Goal: Task Accomplishment & Management: Manage account settings

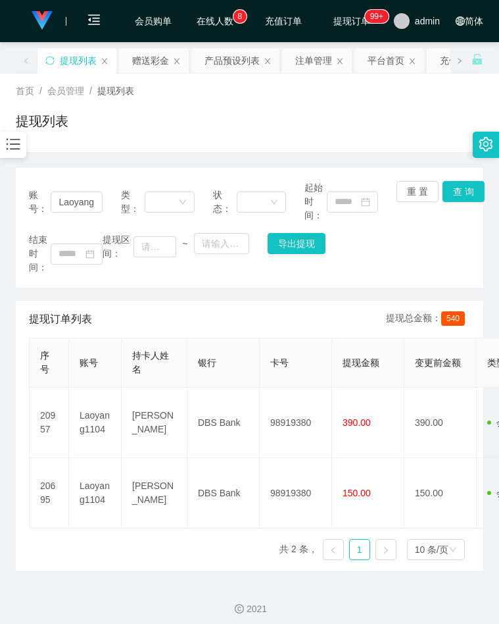
click at [12, 156] on div at bounding box center [13, 145] width 26 height 26
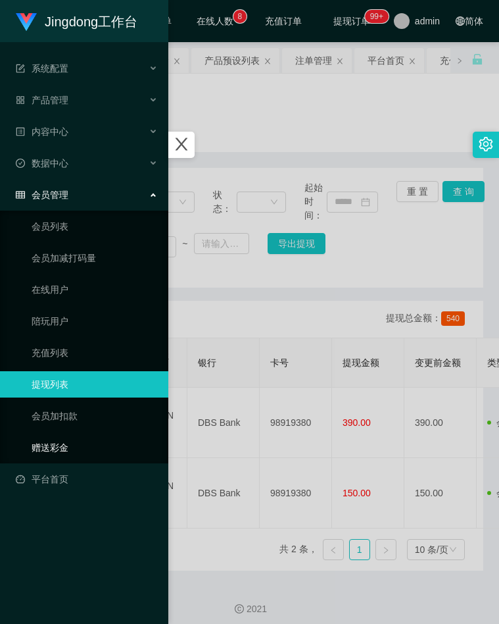
click at [47, 447] on link "赠送彩金" at bounding box center [95, 447] width 126 height 26
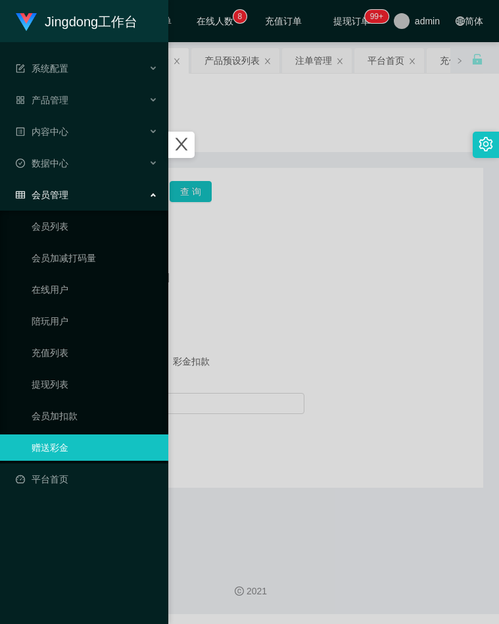
click at [314, 128] on div at bounding box center [249, 312] width 499 height 624
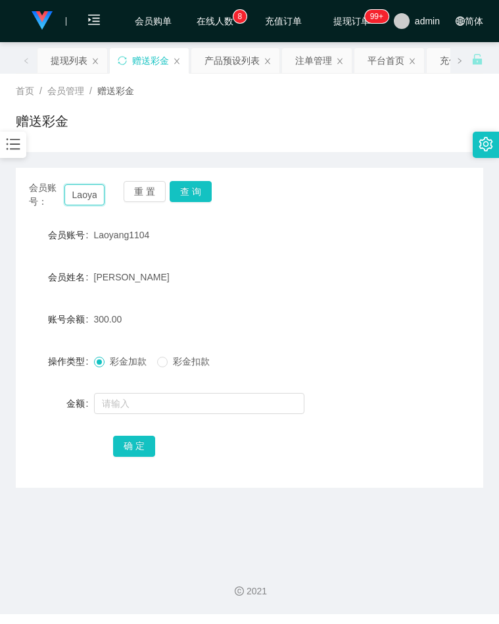
click at [89, 188] on input "Laoyang1104" at bounding box center [84, 194] width 41 height 21
paste input "minzhuo"
type input "minzhuo"
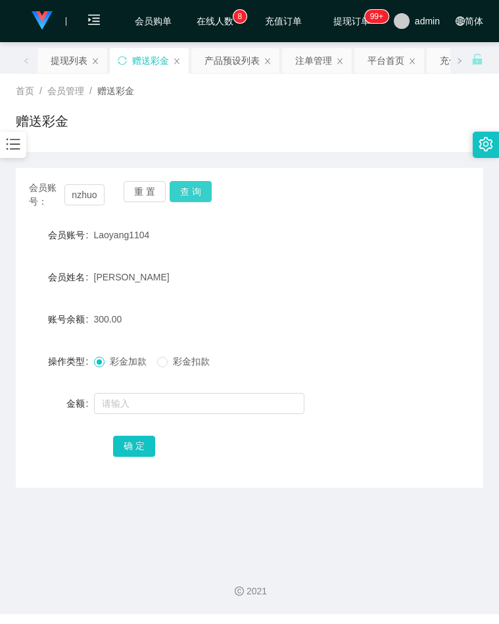
click at [177, 193] on button "查 询" at bounding box center [191, 191] width 42 height 21
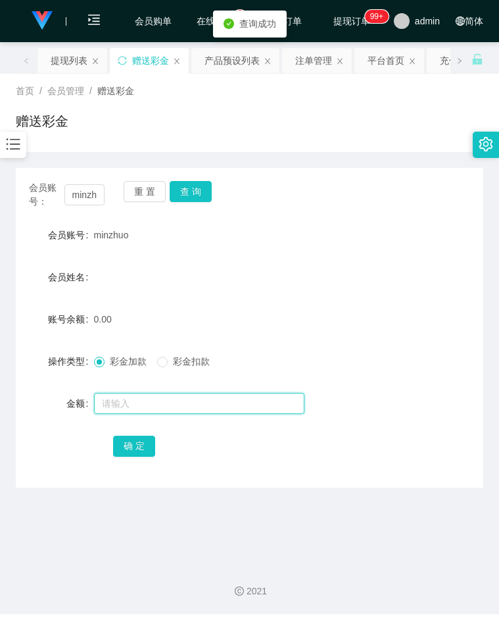
click at [125, 413] on input "text" at bounding box center [199, 403] width 211 height 21
type input "100"
drag, startPoint x: 143, startPoint y: 443, endPoint x: 125, endPoint y: 443, distance: 17.8
click at [143, 443] on button "确 定" at bounding box center [134, 445] width 42 height 21
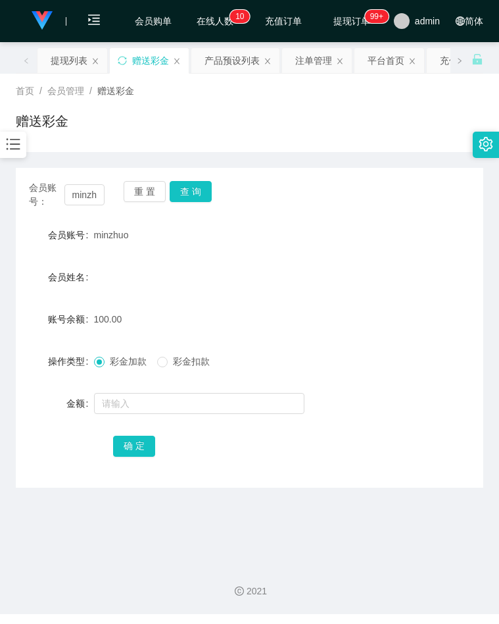
click at [370, 260] on form "会员账号 minzhuo 会员姓名 账号余额 100.00 操作类型 彩金加款 彩金扣款 金额 确 定" at bounding box center [250, 340] width 468 height 237
click at [89, 205] on input "minzhuo" at bounding box center [84, 194] width 41 height 21
click at [196, 193] on button "查 询" at bounding box center [191, 191] width 42 height 21
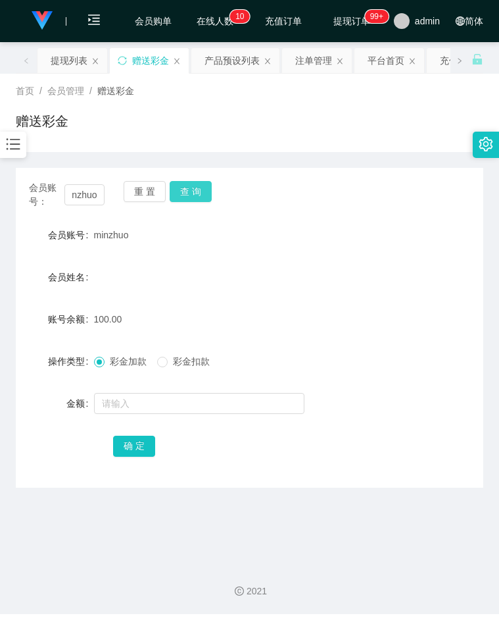
scroll to position [0, 0]
drag, startPoint x: 247, startPoint y: 335, endPoint x: 28, endPoint y: 379, distance: 222.7
click at [244, 335] on form "会员账号 minzhuo 会员姓名 账号余额 100.00 操作类型 彩金加款 彩金扣款 金额 确 定" at bounding box center [250, 340] width 468 height 237
click at [429, 256] on form "会员账号 minzhuo 会员姓名 账号余额 100.00 操作类型 彩金加款 彩金扣款 金额 确 定" at bounding box center [250, 340] width 468 height 237
click at [89, 202] on input "minzhuo" at bounding box center [84, 194] width 41 height 21
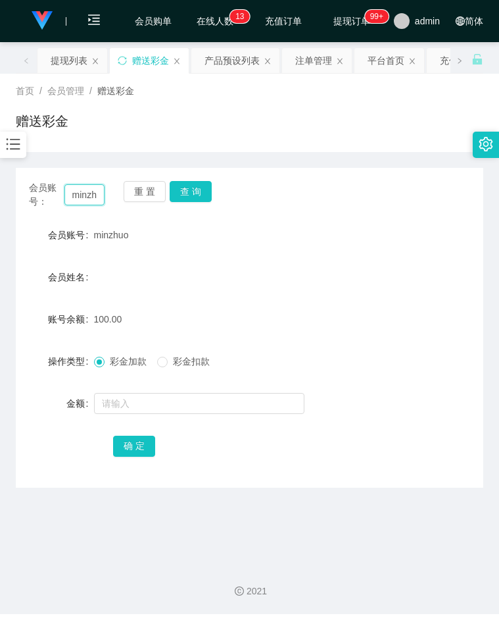
click at [89, 201] on input "minzhuo" at bounding box center [84, 194] width 41 height 21
click at [184, 199] on button "查 询" at bounding box center [191, 191] width 42 height 21
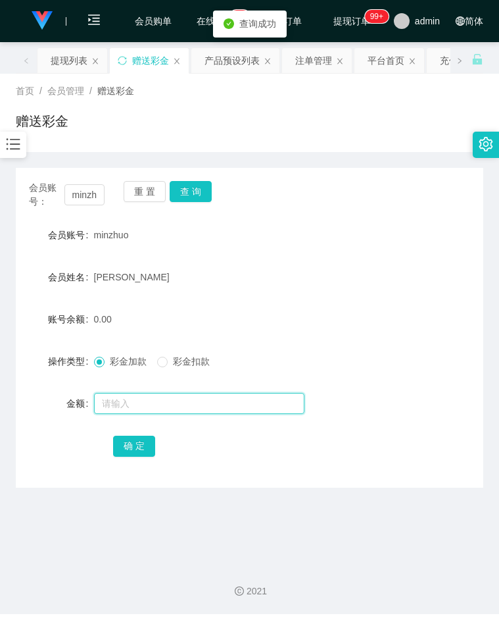
click at [137, 404] on input "text" at bounding box center [199, 403] width 211 height 21
type input "100"
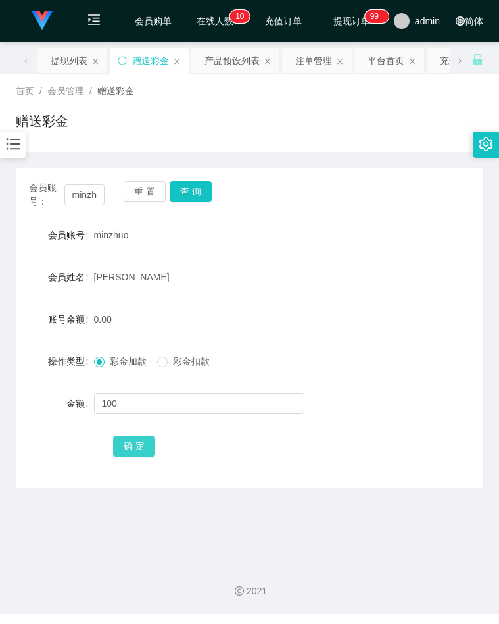
click at [136, 450] on button "确 定" at bounding box center [134, 445] width 42 height 21
click at [376, 256] on form "会员账号 minzhuo 会员姓名 Lim min zhuo 账号余额 100.00 操作类型 彩金加款 彩金扣款 金额 确 定" at bounding box center [250, 340] width 468 height 237
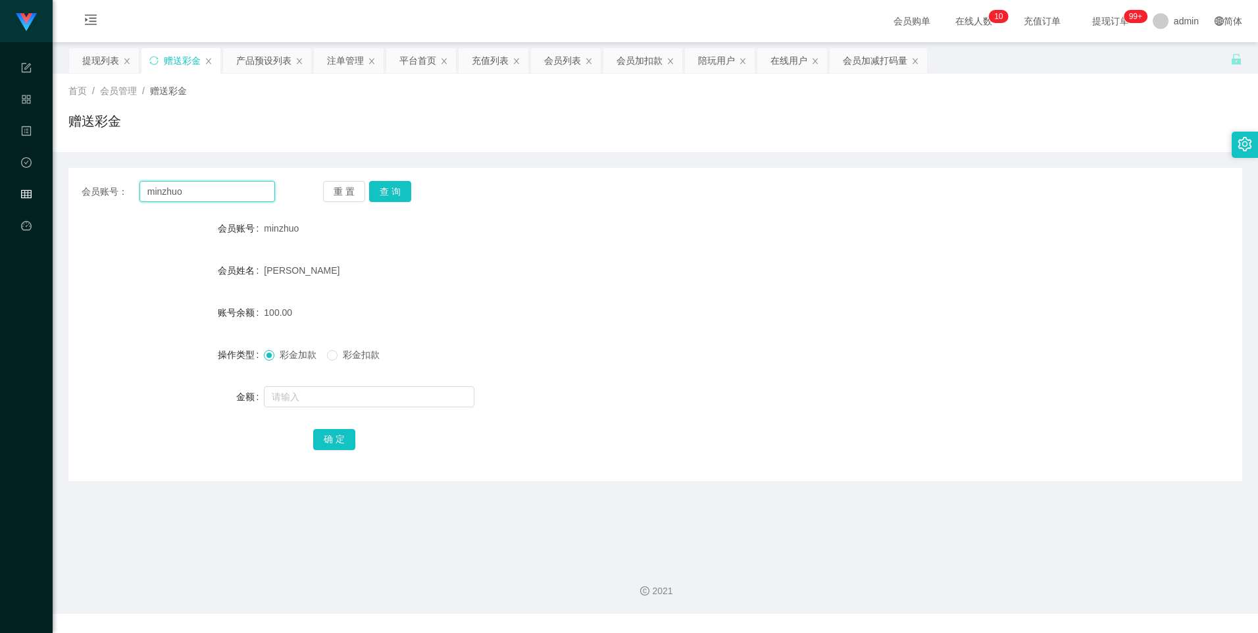
click at [161, 184] on input "minzhuo" at bounding box center [207, 191] width 136 height 21
click at [161, 187] on input "minzhuo" at bounding box center [207, 191] width 136 height 21
click at [26, 193] on icon "图标: table" at bounding box center [26, 194] width 11 height 11
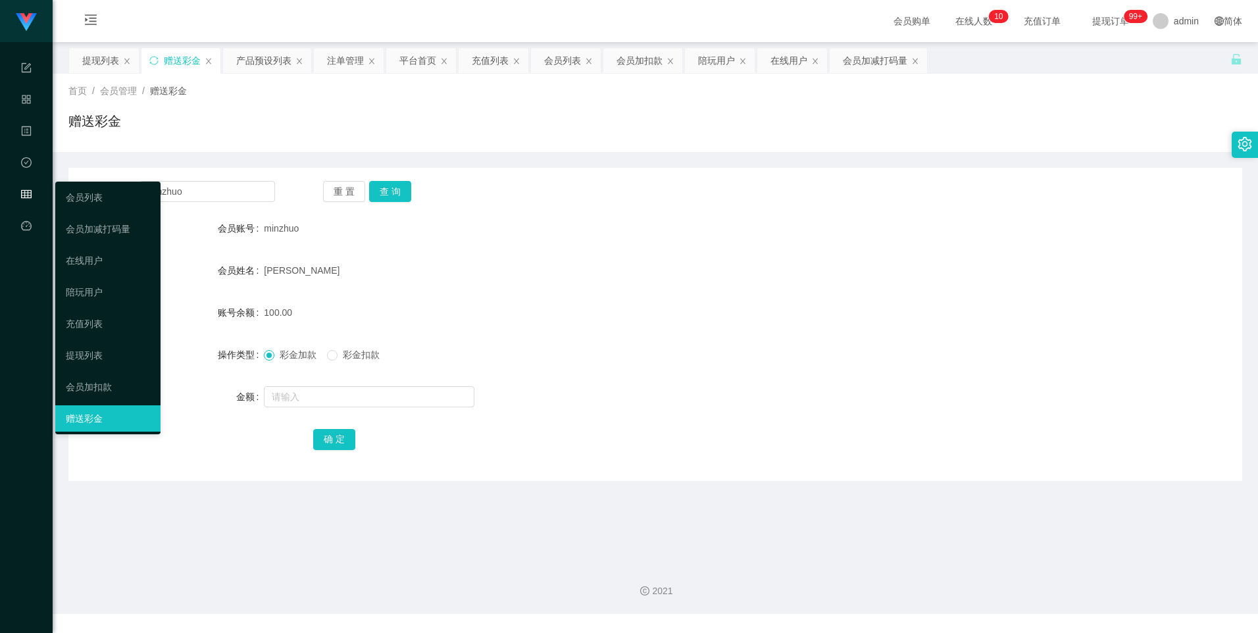
click at [28, 191] on icon "图标: table" at bounding box center [26, 194] width 11 height 9
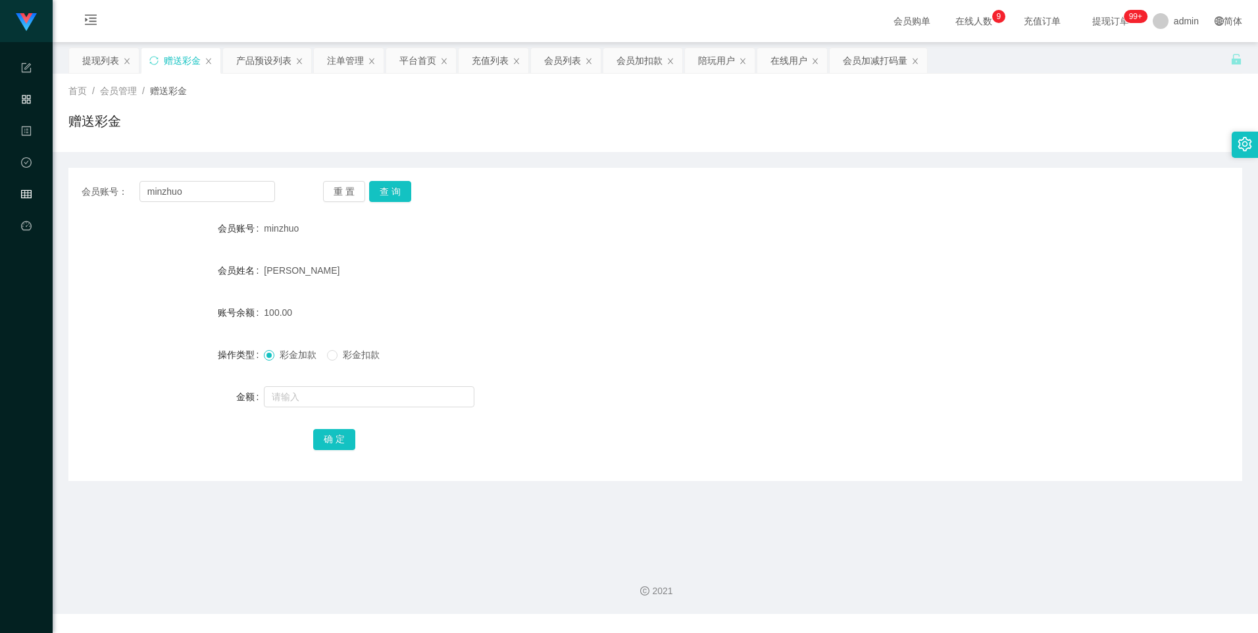
click at [22, 91] on icon "图标: appstore-o" at bounding box center [26, 101] width 11 height 26
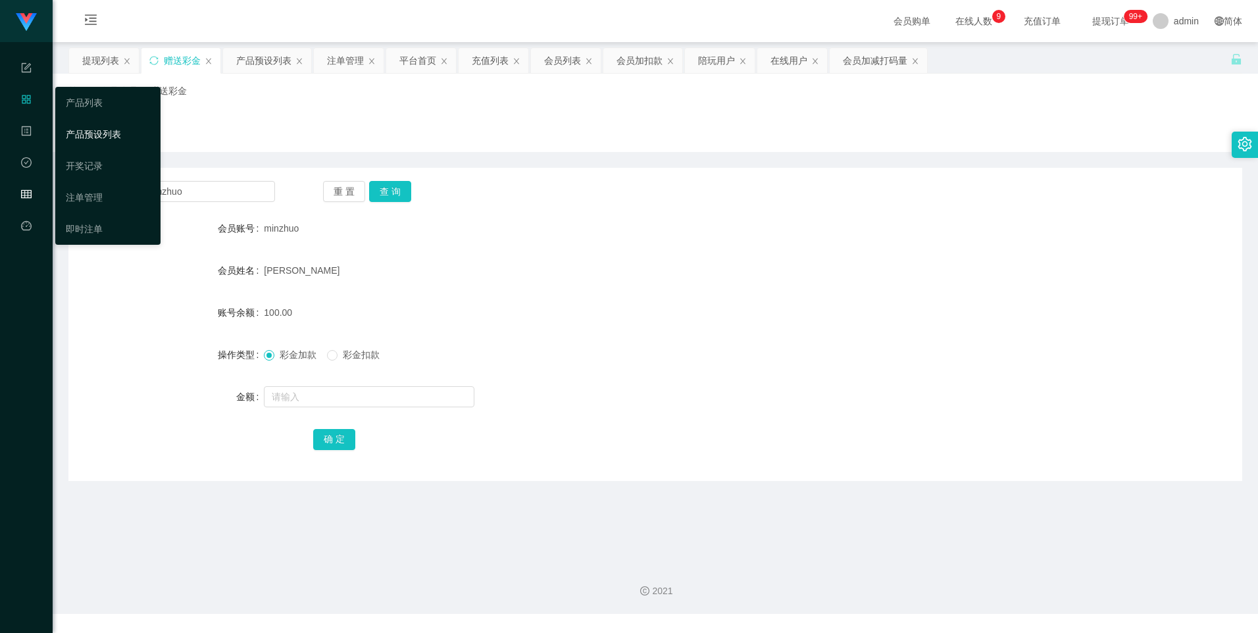
click at [102, 135] on link "产品预设列表" at bounding box center [108, 134] width 84 height 26
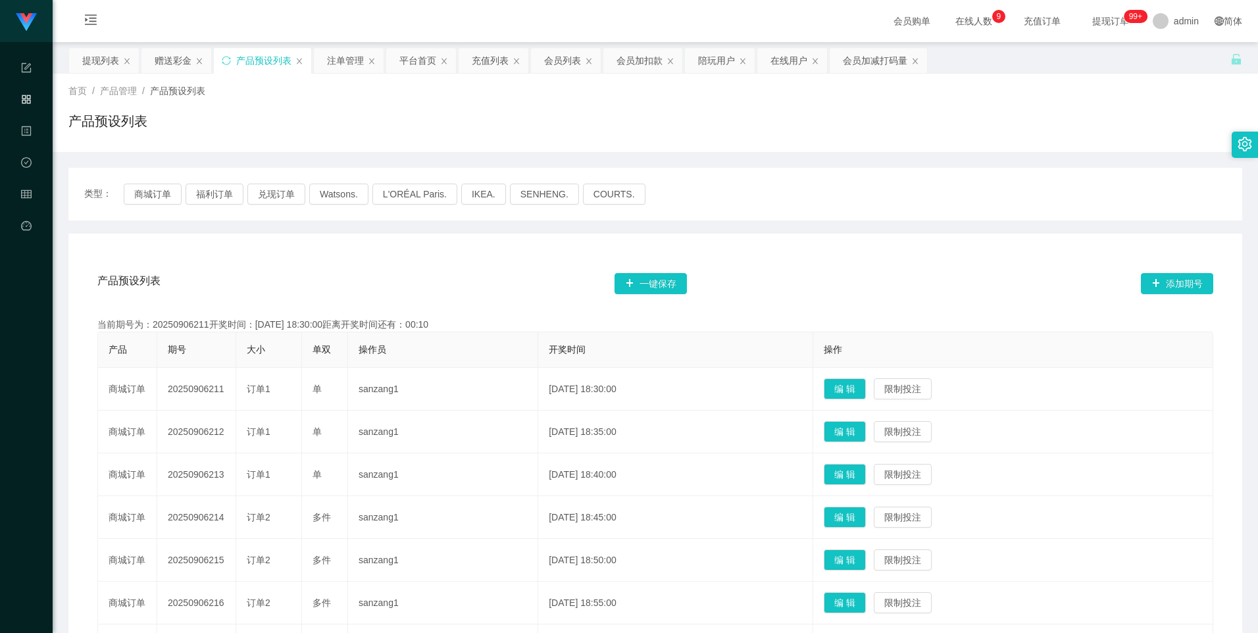
click at [30, 101] on icon "图标: appstore-o" at bounding box center [26, 99] width 9 height 9
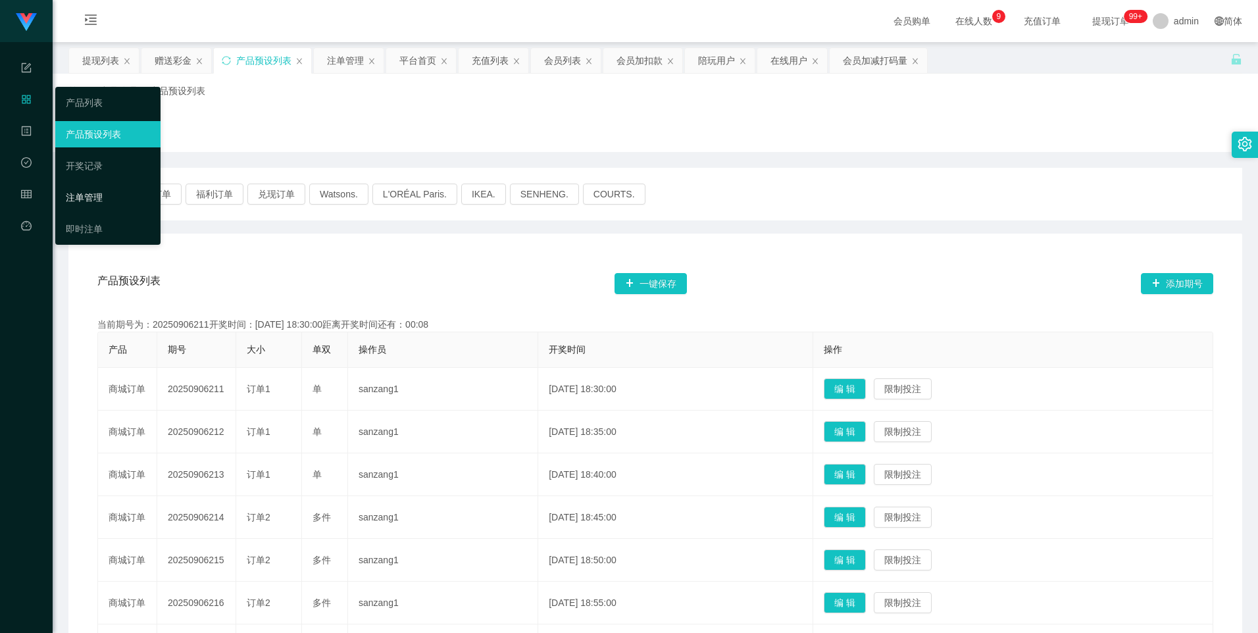
click at [97, 197] on link "注单管理" at bounding box center [108, 197] width 84 height 26
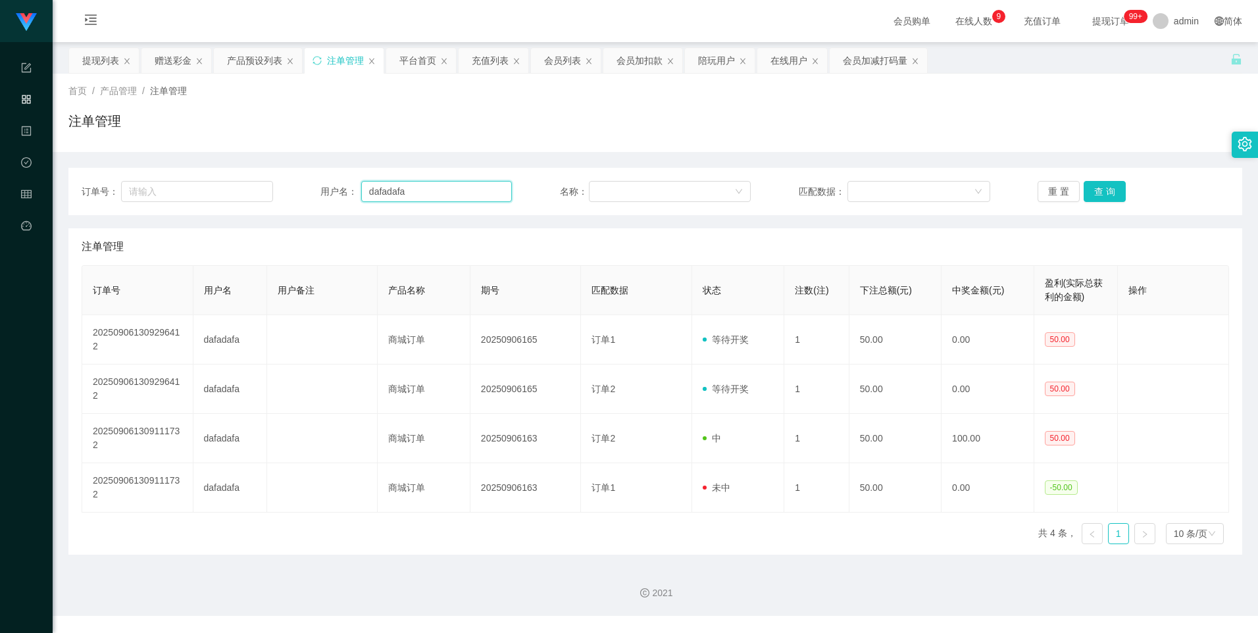
click at [399, 186] on input "dafadafa" at bounding box center [436, 191] width 151 height 21
paste input "minzhuo"
type input "minzhuo"
click at [499, 194] on button "查 询" at bounding box center [1104, 191] width 42 height 21
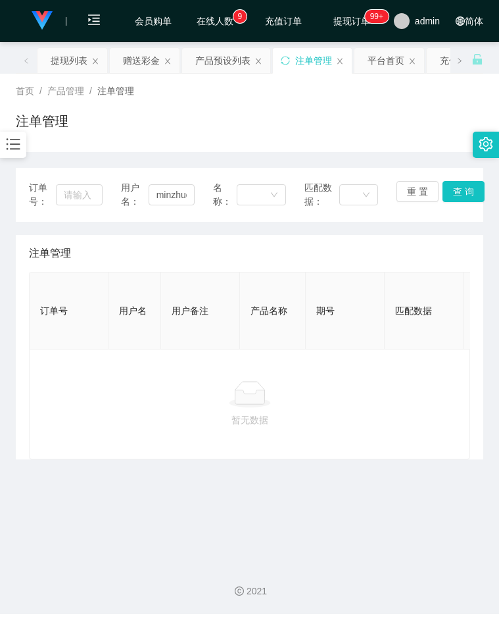
click at [385, 244] on div "注单管理" at bounding box center [249, 253] width 441 height 37
click at [226, 123] on div "注单管理" at bounding box center [250, 126] width 468 height 30
click at [11, 141] on icon "图标: bars" at bounding box center [13, 144] width 17 height 17
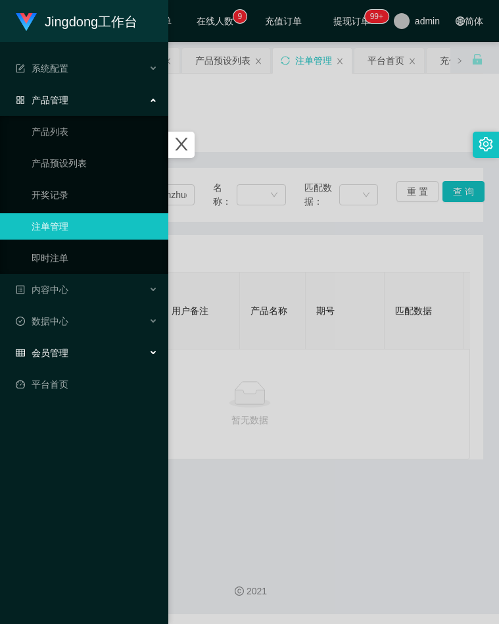
click at [46, 353] on span "会员管理" at bounding box center [42, 352] width 53 height 11
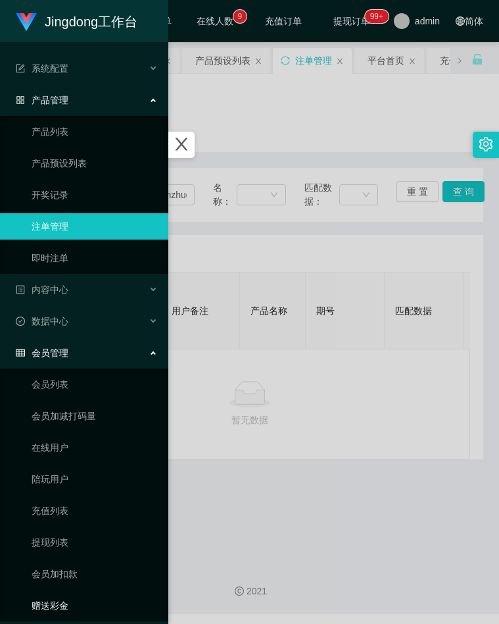
click at [82, 602] on link "赠送彩金" at bounding box center [95, 605] width 126 height 26
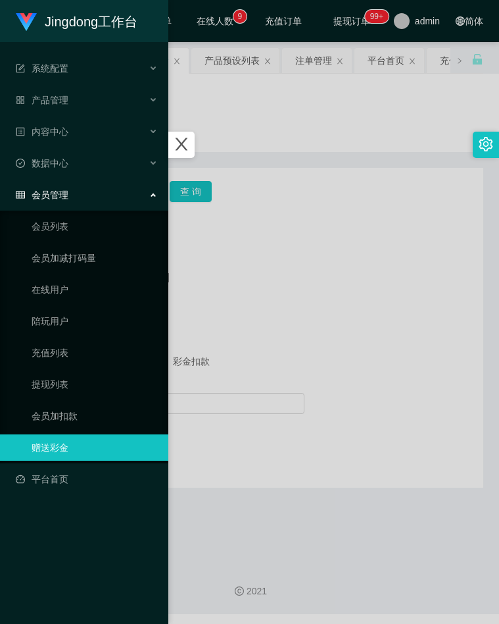
click at [280, 223] on div at bounding box center [249, 312] width 499 height 624
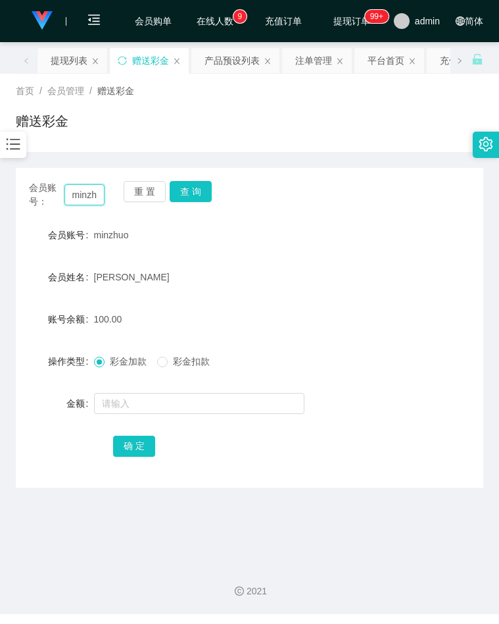
click at [97, 193] on input "minzhuo" at bounding box center [84, 194] width 41 height 21
click at [191, 189] on button "查 询" at bounding box center [191, 191] width 42 height 21
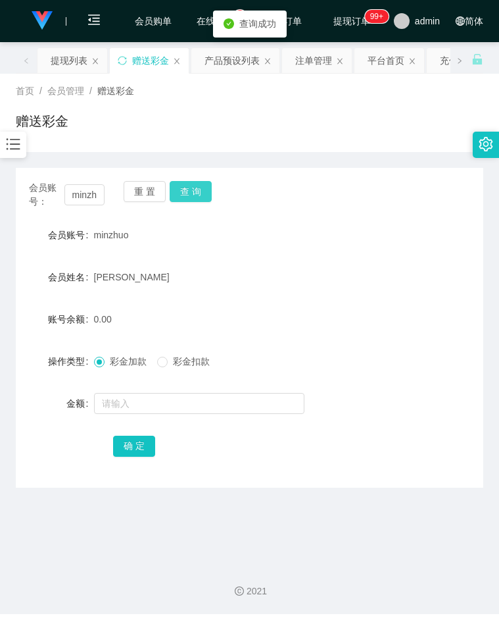
click at [191, 189] on button "查 询" at bounding box center [191, 191] width 42 height 21
click at [191, 189] on div "重 置 查 询" at bounding box center [162, 195] width 76 height 28
click at [191, 189] on button "查 询" at bounding box center [191, 191] width 42 height 21
click at [193, 193] on button "查 询" at bounding box center [191, 191] width 42 height 21
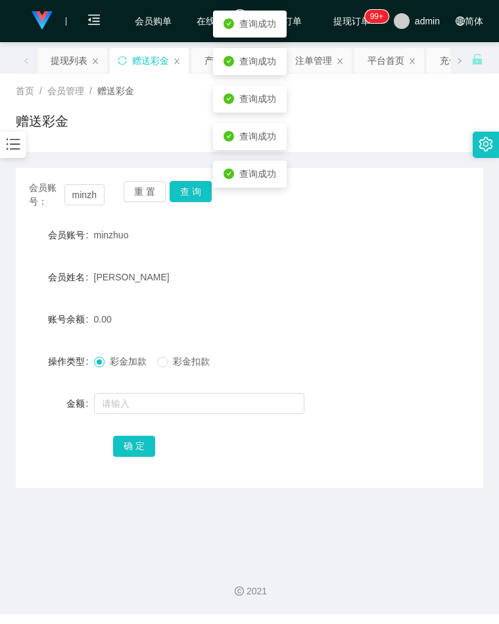
click at [168, 303] on form "会员账号 minzhuo 会员姓名 Lim min zhuo 账号余额 0.00 操作类型 彩金加款 彩金扣款 金额 确 定" at bounding box center [250, 340] width 468 height 237
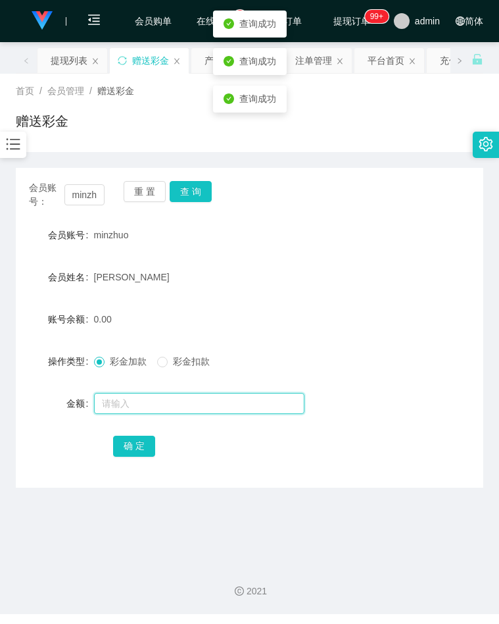
click at [122, 410] on input "text" at bounding box center [199, 403] width 211 height 21
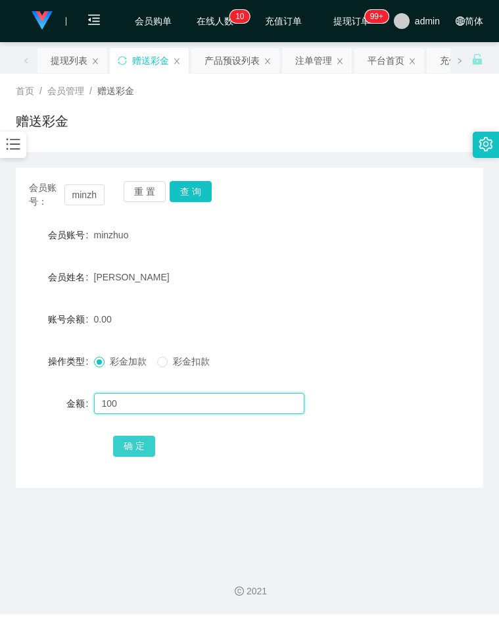
type input "100"
drag, startPoint x: 145, startPoint y: 444, endPoint x: 162, endPoint y: 449, distance: 17.1
click at [145, 444] on button "确 定" at bounding box center [134, 445] width 42 height 21
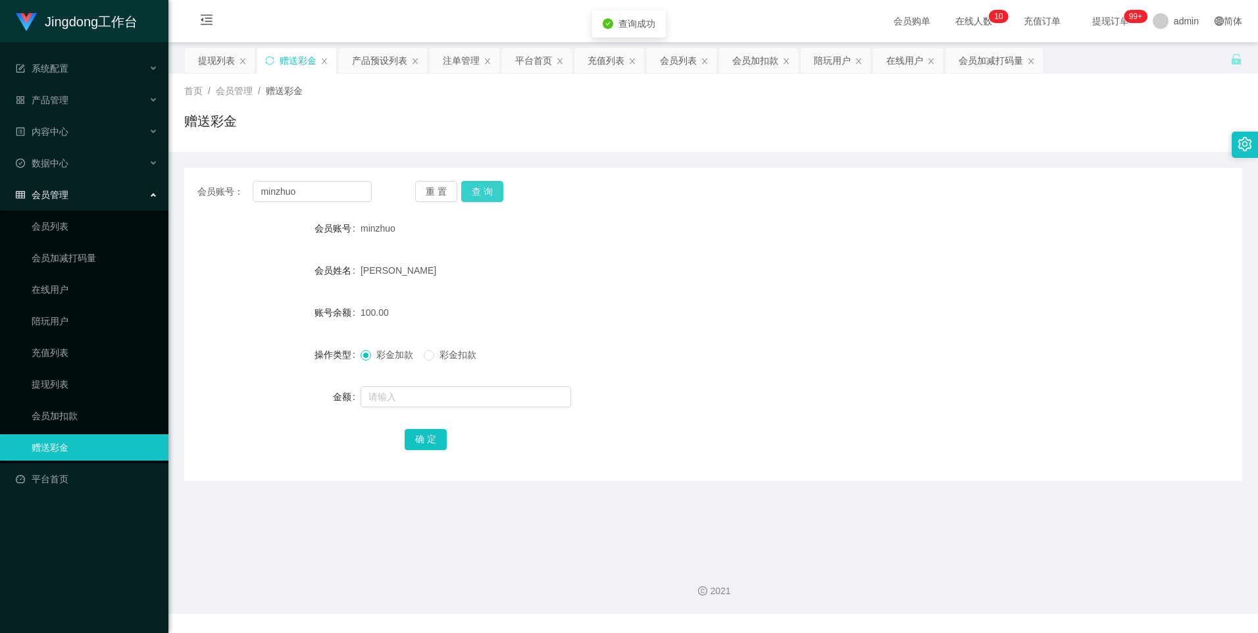
click at [479, 197] on button "查 询" at bounding box center [482, 191] width 42 height 21
click at [479, 197] on div "重 置 查 询" at bounding box center [502, 191] width 174 height 21
click at [479, 197] on button "查 询" at bounding box center [482, 191] width 42 height 21
click at [114, 94] on div "产品管理" at bounding box center [84, 100] width 168 height 26
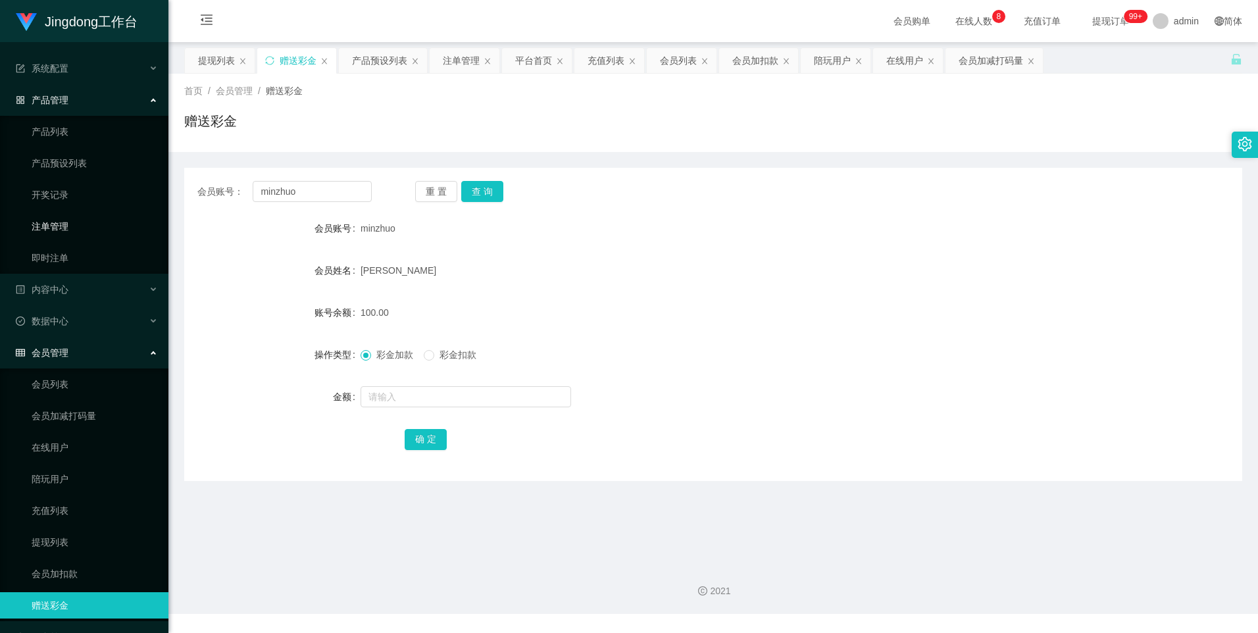
click at [78, 228] on link "注单管理" at bounding box center [95, 226] width 126 height 26
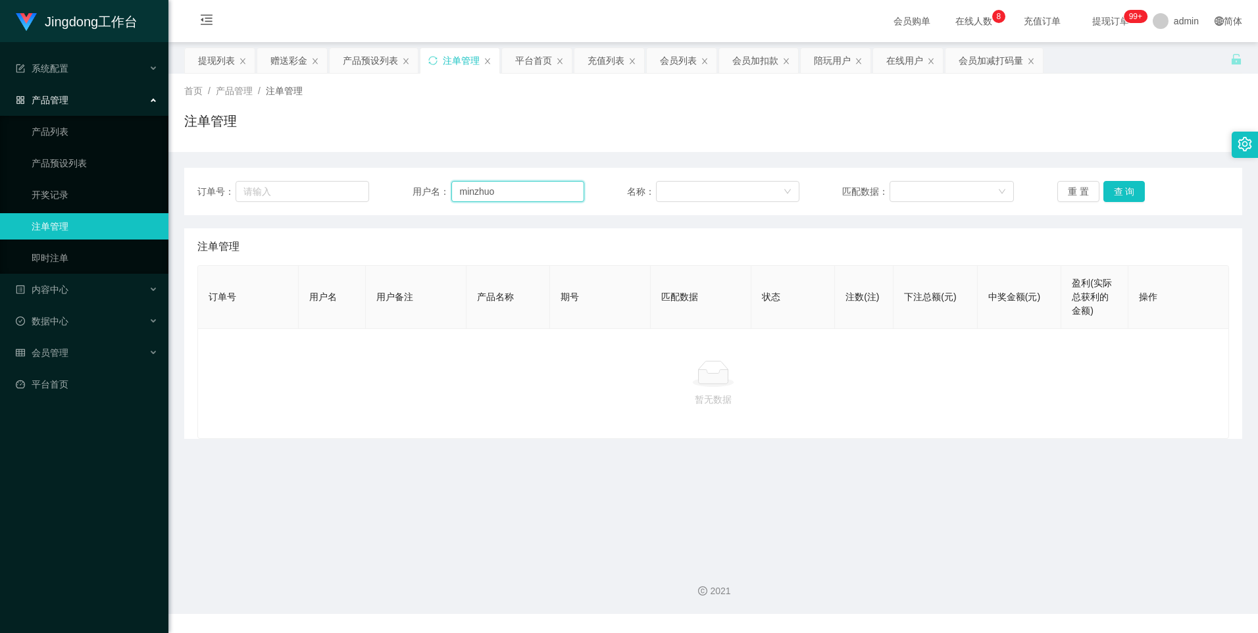
click at [486, 192] on input "minzhuo" at bounding box center [517, 191] width 133 height 21
click at [499, 189] on button "查 询" at bounding box center [1124, 191] width 42 height 21
click at [80, 353] on div "会员管理" at bounding box center [84, 352] width 168 height 26
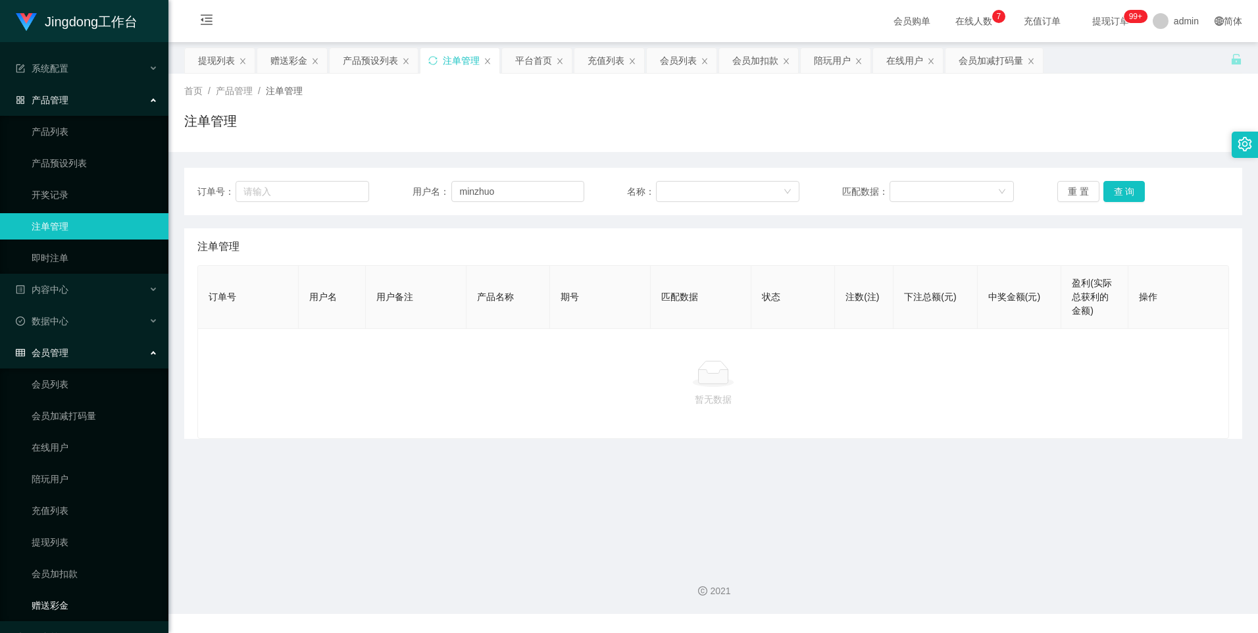
click at [76, 604] on link "赠送彩金" at bounding box center [95, 605] width 126 height 26
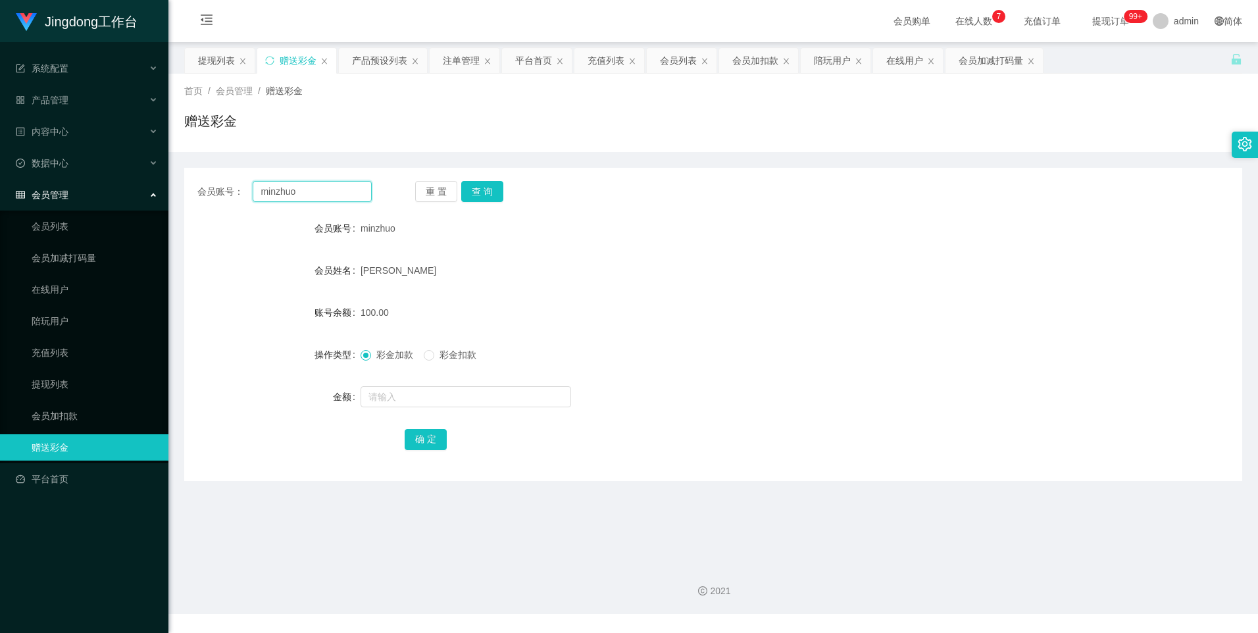
click at [314, 195] on input "minzhuo" at bounding box center [312, 191] width 118 height 21
click at [464, 183] on button "查 询" at bounding box center [482, 191] width 42 height 21
click at [478, 184] on button "查 询" at bounding box center [482, 191] width 42 height 21
click at [478, 184] on div "重 置 查 询" at bounding box center [502, 191] width 174 height 21
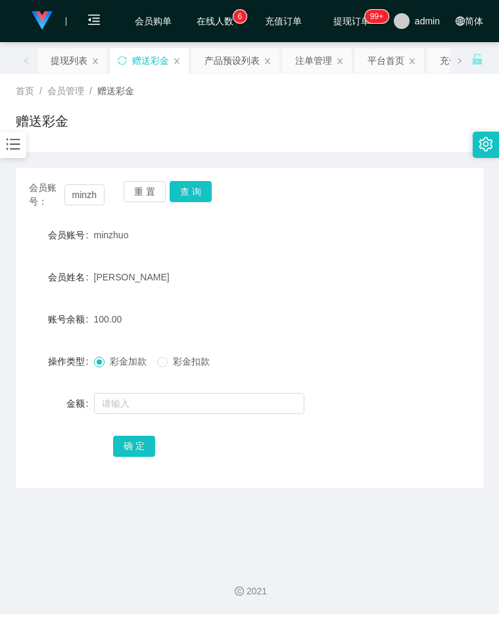
click at [372, 288] on div "会员姓名 Lim min zhuo" at bounding box center [250, 277] width 468 height 26
click at [97, 199] on input "minzhuo" at bounding box center [84, 194] width 41 height 21
click at [199, 199] on button "查 询" at bounding box center [191, 191] width 42 height 21
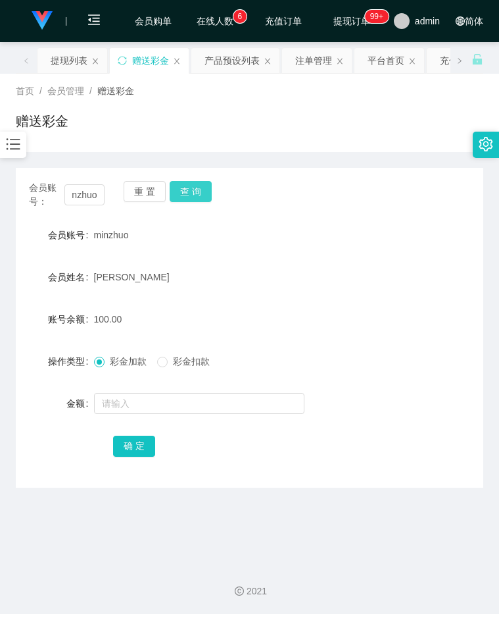
scroll to position [0, 0]
click at [335, 331] on div "150.00" at bounding box center [230, 319] width 273 height 26
click at [93, 197] on input "minzhuo" at bounding box center [84, 194] width 41 height 21
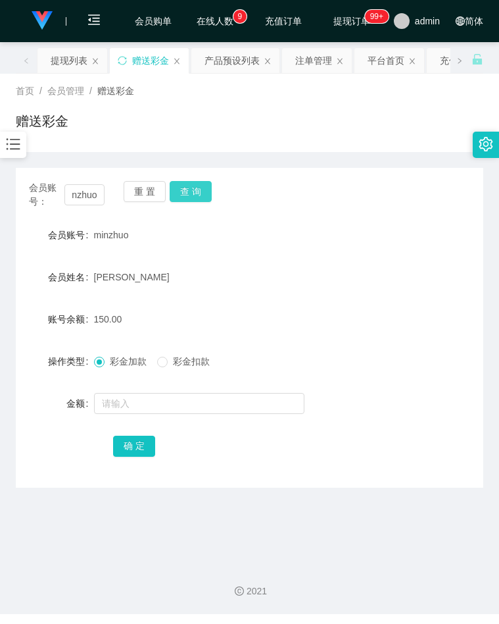
click at [201, 189] on button "查 询" at bounding box center [191, 191] width 42 height 21
click at [23, 141] on div at bounding box center [13, 145] width 26 height 26
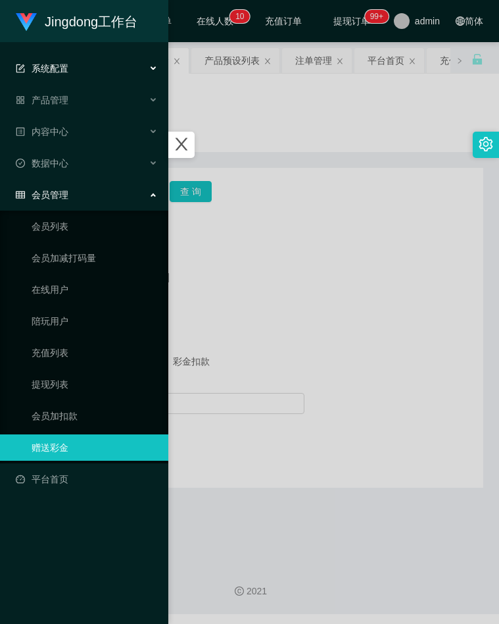
click at [65, 60] on div "系统配置" at bounding box center [84, 68] width 168 height 26
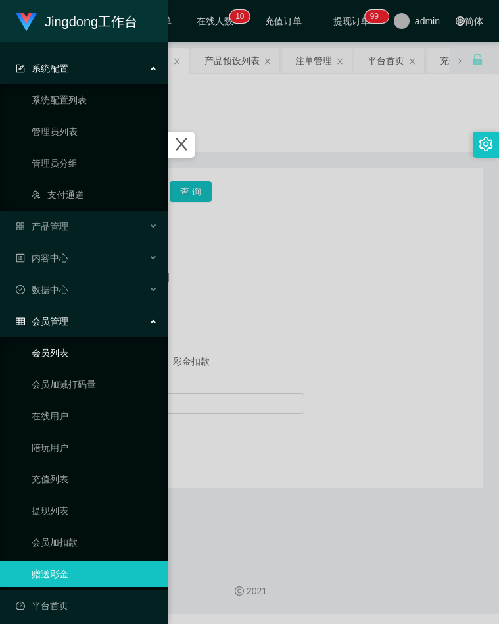
click at [78, 357] on link "会员列表" at bounding box center [95, 352] width 126 height 26
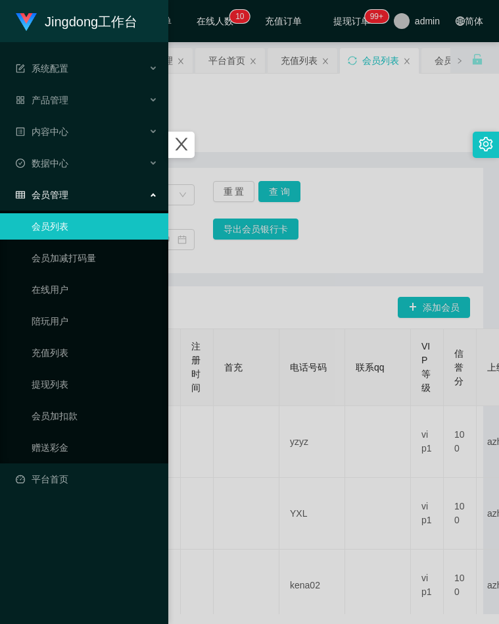
drag, startPoint x: 295, startPoint y: 264, endPoint x: 270, endPoint y: 259, distance: 25.5
click at [296, 264] on div at bounding box center [249, 312] width 499 height 624
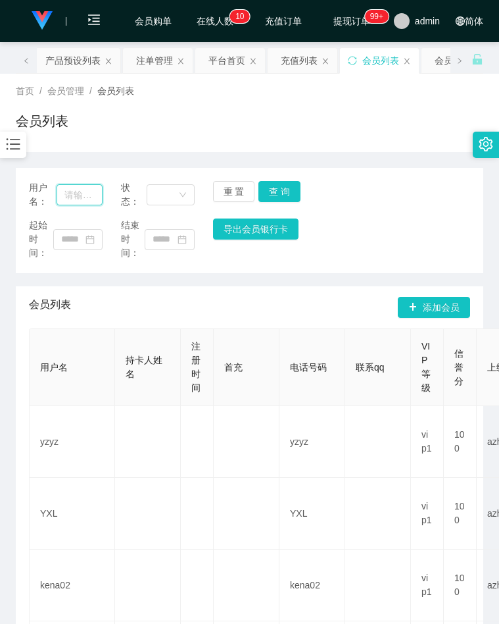
drag, startPoint x: 80, startPoint y: 195, endPoint x: 91, endPoint y: 196, distance: 11.3
click at [80, 195] on input "text" at bounding box center [80, 194] width 46 height 21
paste input "minzhuo"
type input "minzhuo"
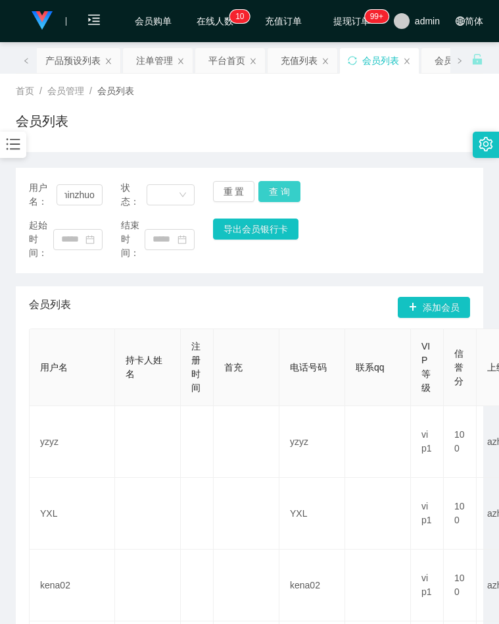
click at [296, 191] on button "查 询" at bounding box center [280, 191] width 42 height 21
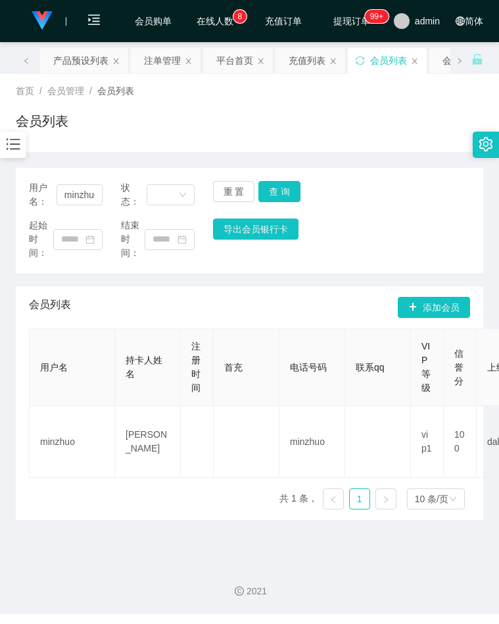
click at [395, 269] on div "用户名： minzhuo 状态： 重 置 查 询 起始时间： 结束时间： 导出会员银行卡" at bounding box center [250, 220] width 468 height 105
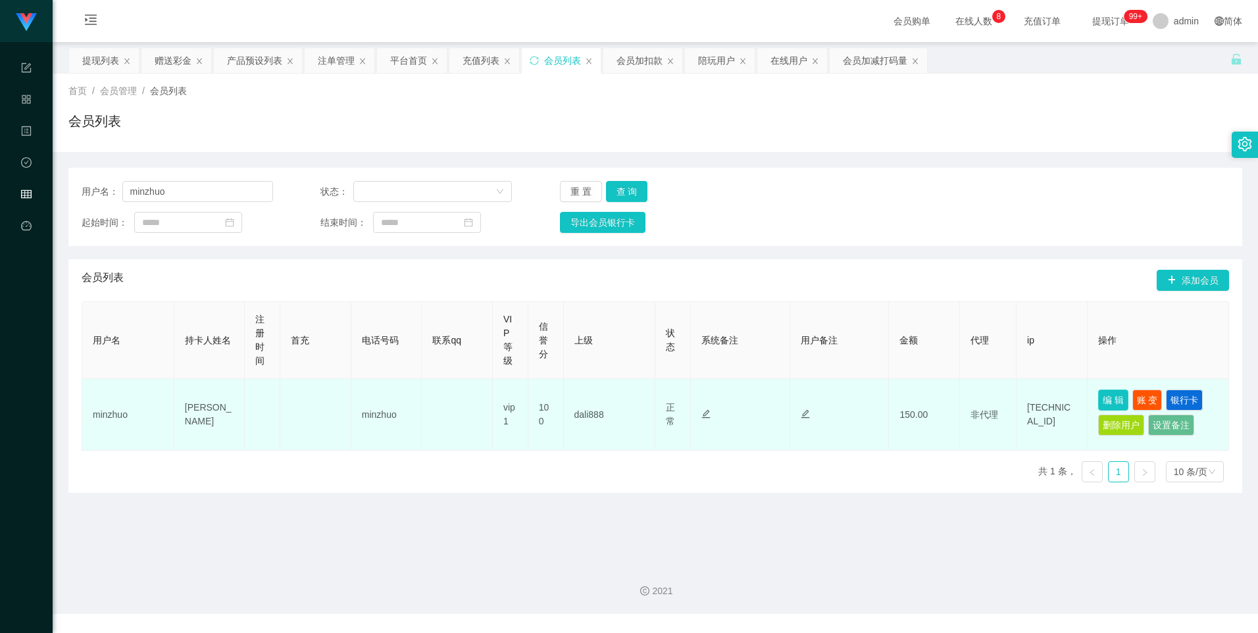
click at [499, 399] on button "编 辑" at bounding box center [1113, 399] width 30 height 21
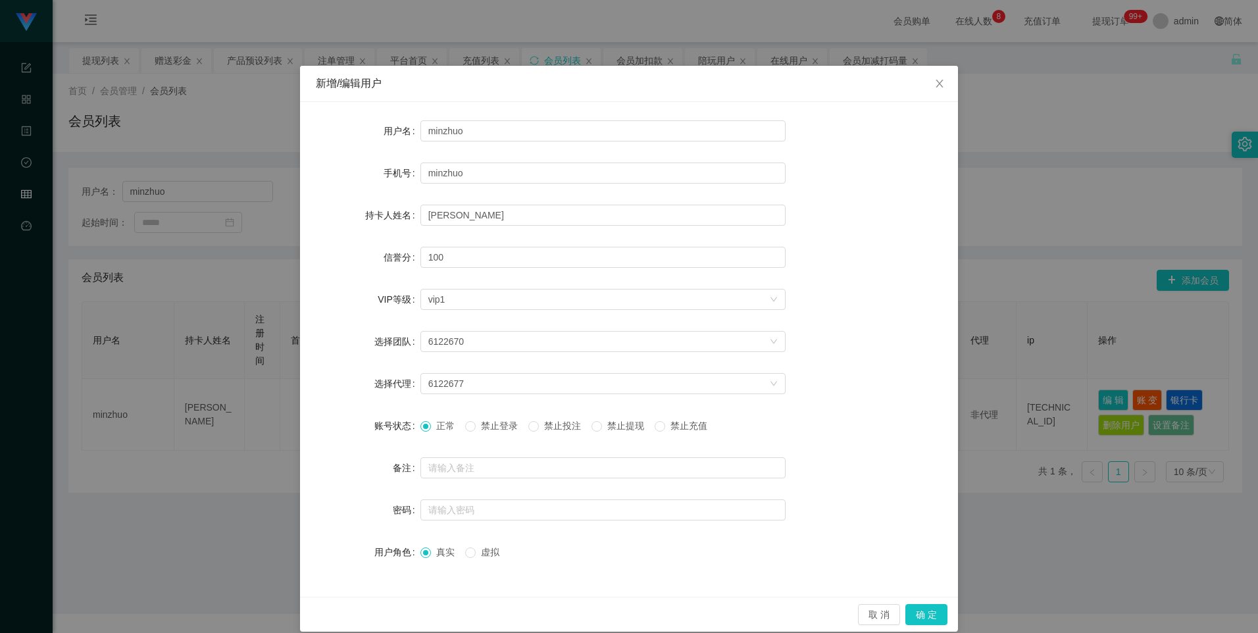
drag, startPoint x: 1138, startPoint y: 332, endPoint x: 1154, endPoint y: 334, distance: 16.6
click at [499, 332] on div "新增/编辑用户 用户名 minzhuo 手机号 minzhuo 持卡人姓名 Lim min zhuo 信誉分 100 VIP等级 选择VIP等级 vip1 选…" at bounding box center [629, 316] width 1258 height 633
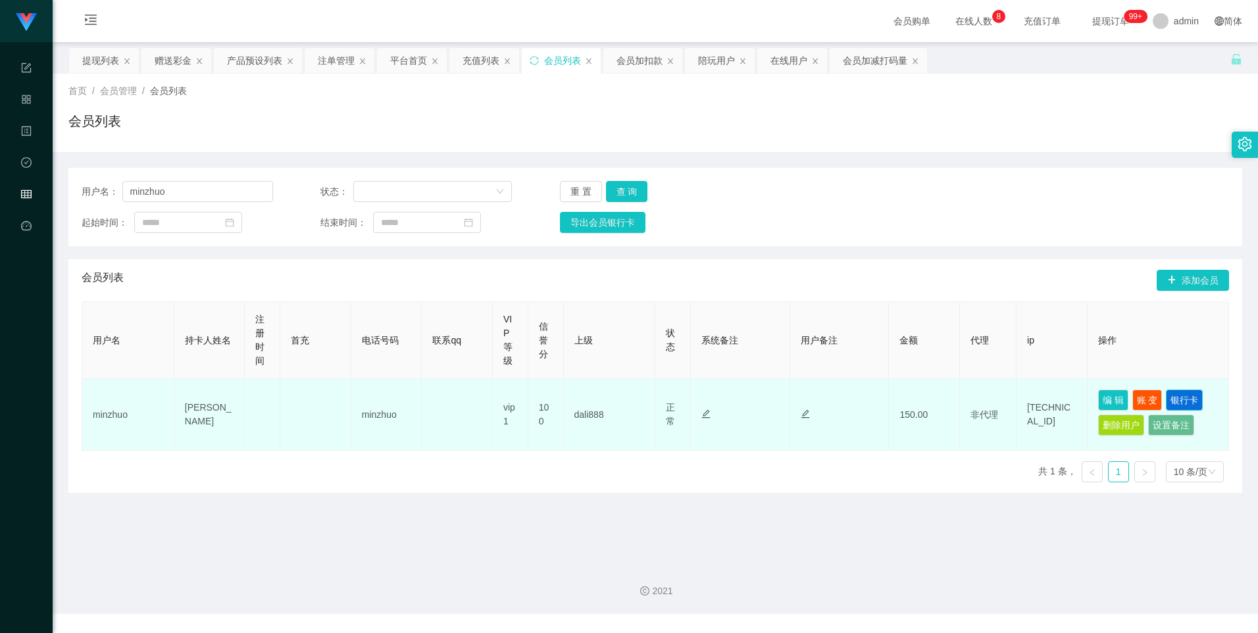
click at [499, 393] on button "银行卡" at bounding box center [1184, 399] width 37 height 21
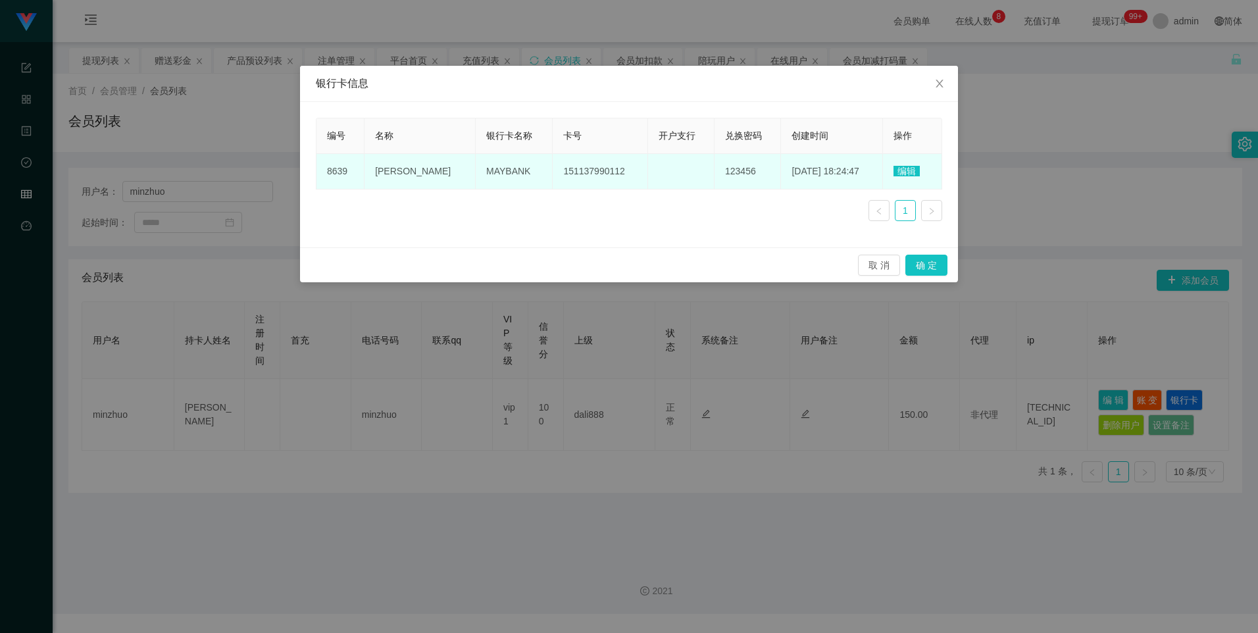
click at [499, 168] on span "151137990112" at bounding box center [593, 171] width 61 height 11
click at [499, 168] on span "编辑" at bounding box center [906, 171] width 26 height 11
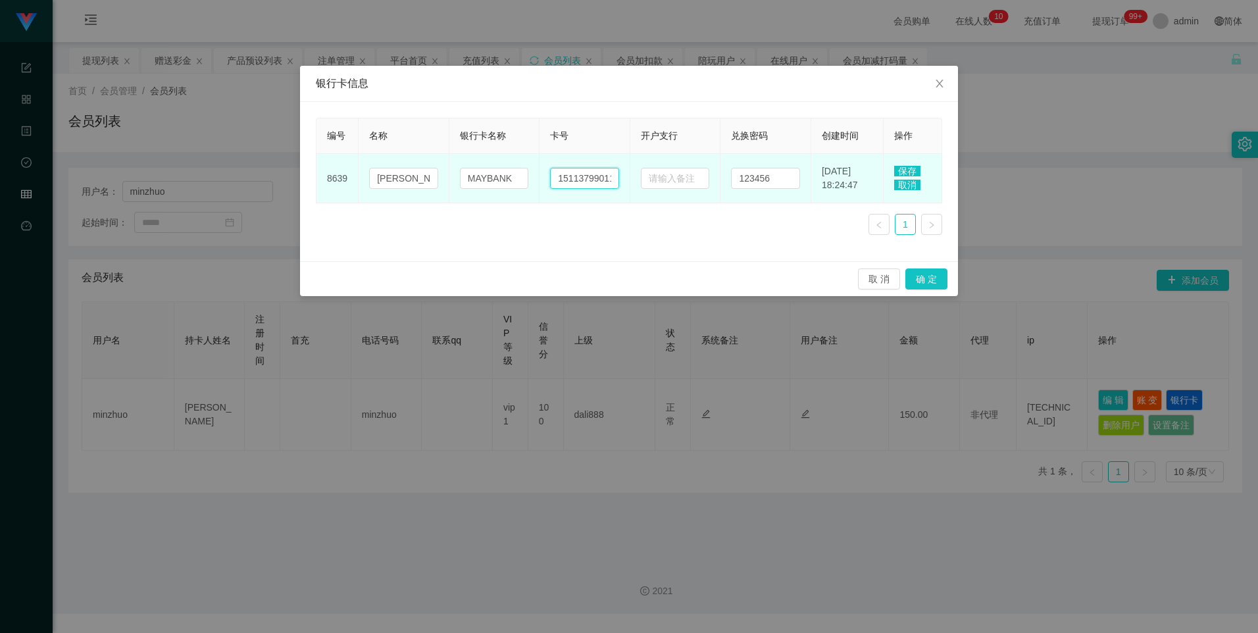
click at [499, 176] on input "151137990112" at bounding box center [584, 178] width 69 height 21
paste input "88423787"
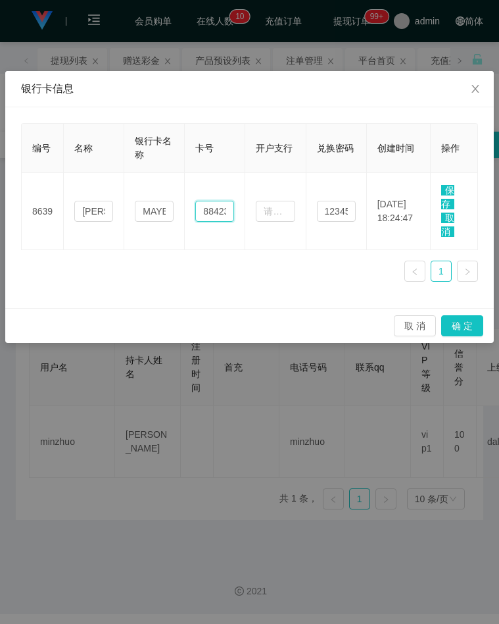
type input "88423787"
click at [407, 403] on div "银行卡信息 编号 名称 银行卡名称 卡号 开户支行 兑换密码 创建时间 操作 8639 Lim min zhuo MAYBANK 88423787 12345…" at bounding box center [249, 312] width 499 height 624
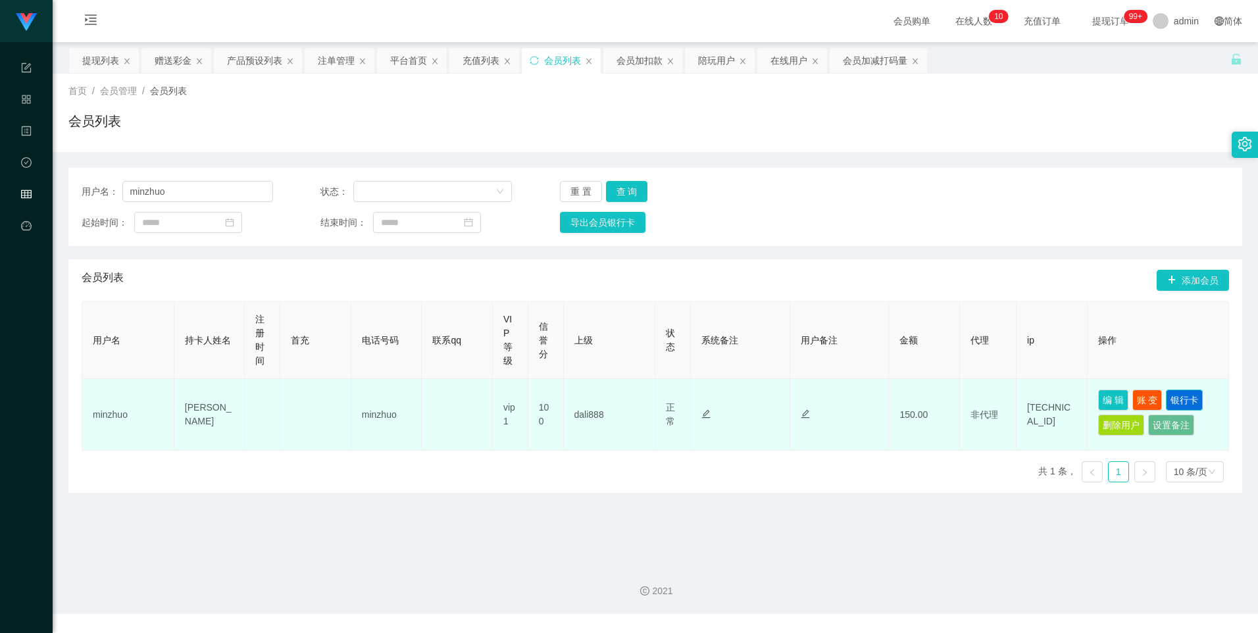
click at [499, 393] on button "银行卡" at bounding box center [1184, 399] width 37 height 21
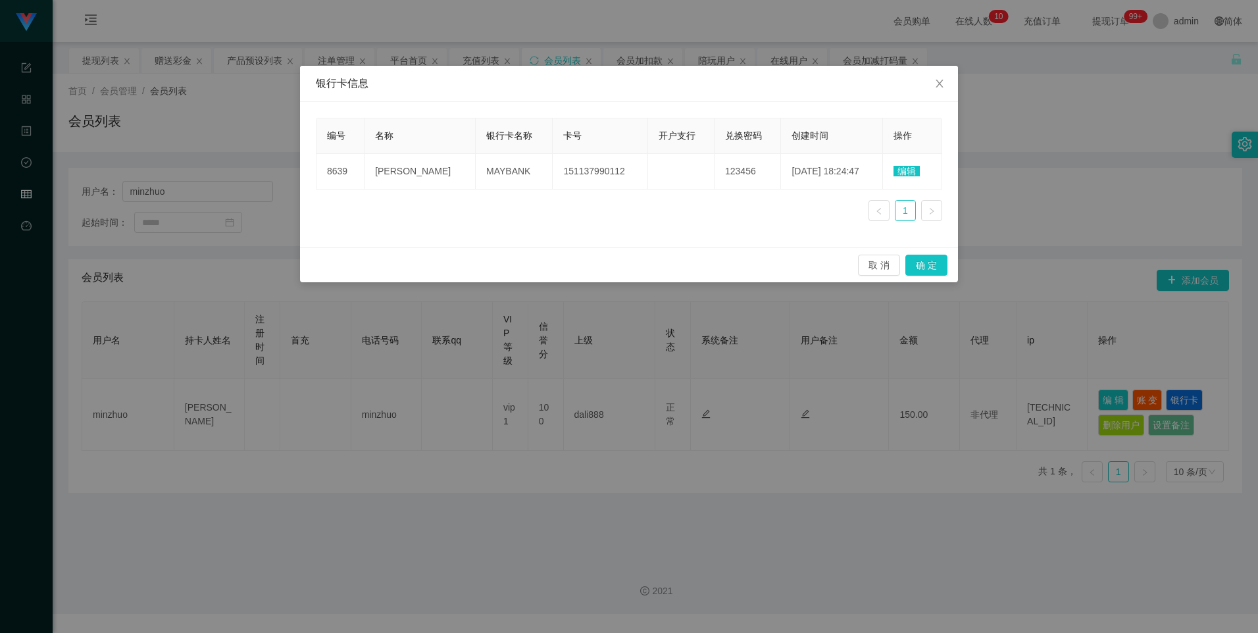
click at [499, 172] on span "编辑" at bounding box center [906, 171] width 26 height 11
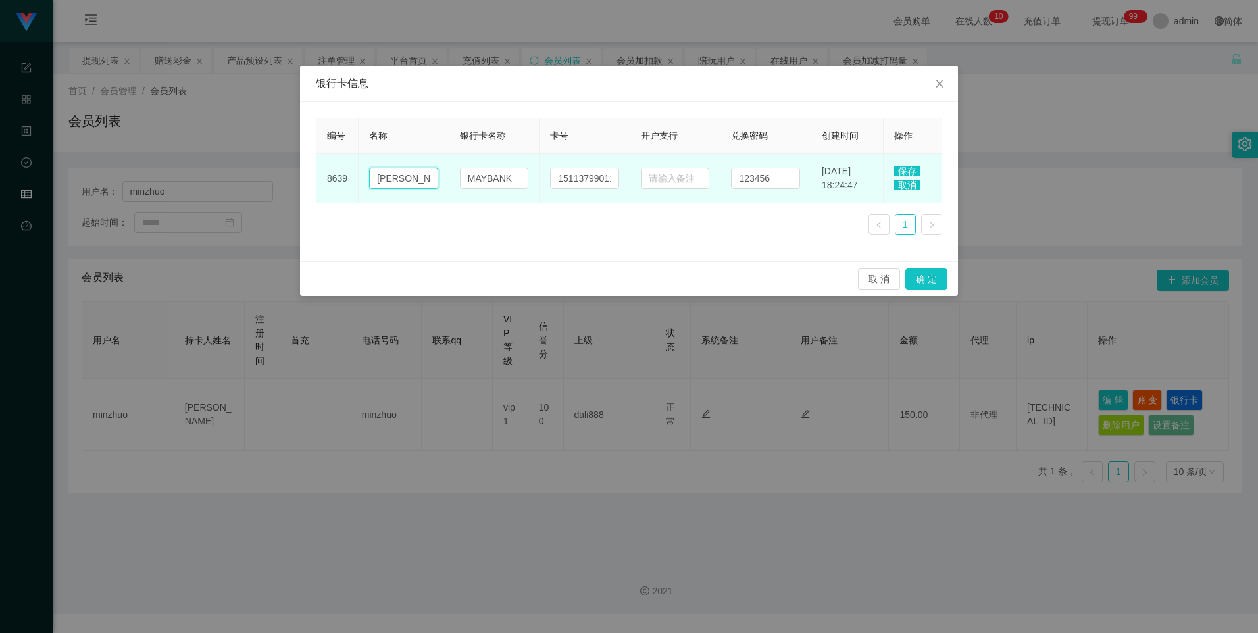
click at [403, 180] on input "Lim min zhuo" at bounding box center [403, 178] width 69 height 21
click at [499, 186] on input "MAYBANK" at bounding box center [494, 178] width 69 height 21
click at [410, 174] on input "Lim min zhuo" at bounding box center [403, 178] width 69 height 21
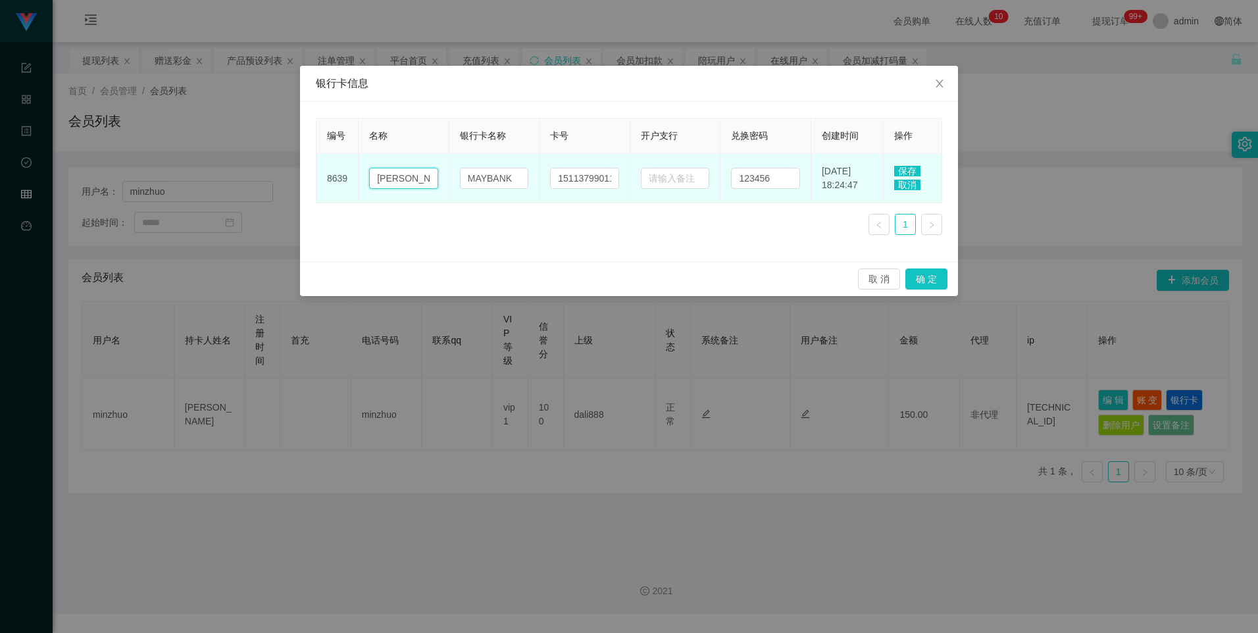
click at [410, 174] on input "Lim min zhuo" at bounding box center [403, 178] width 69 height 21
paste input "Min Z"
type input "Lim Min Zhuo"
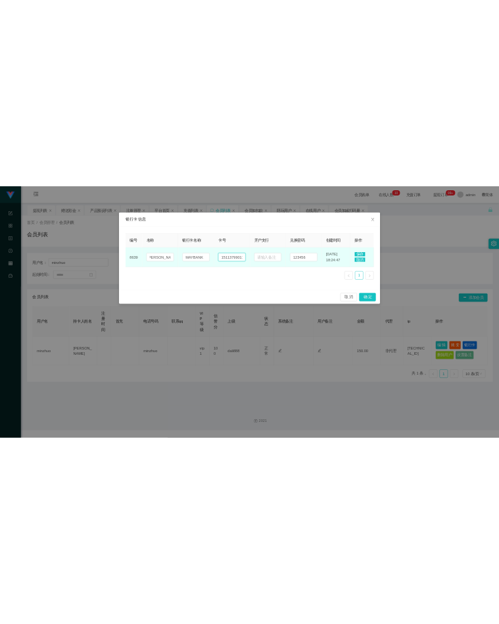
scroll to position [0, 0]
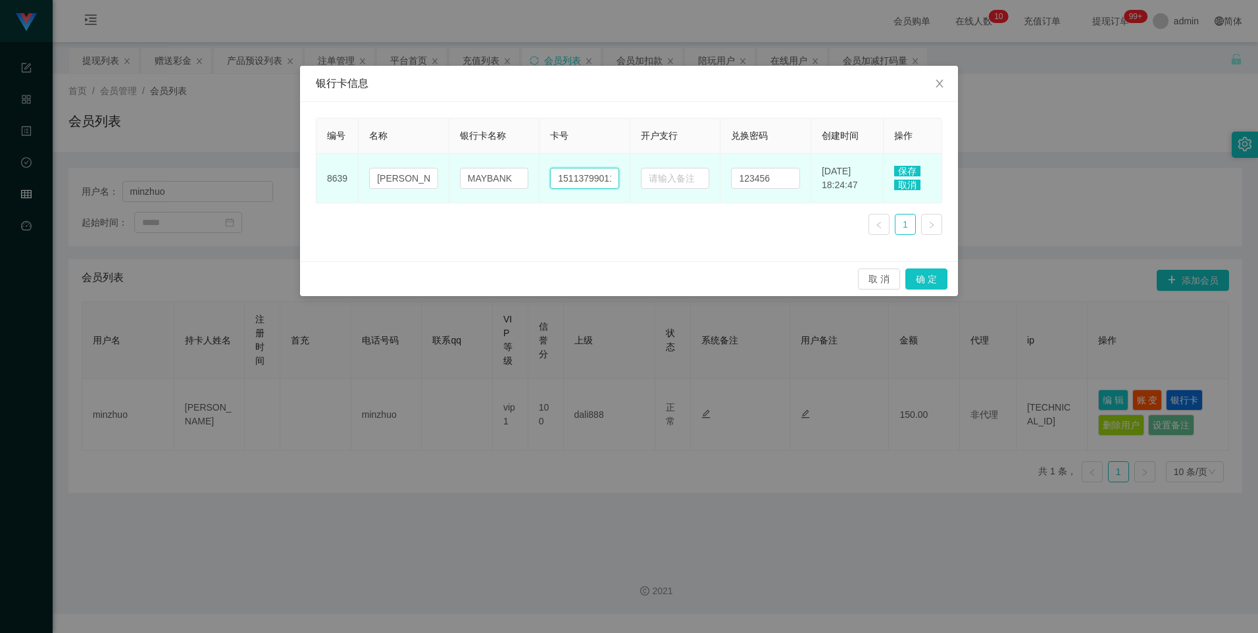
click at [499, 180] on input "151137990112" at bounding box center [584, 178] width 69 height 21
click at [499, 176] on input "151137990112" at bounding box center [584, 178] width 69 height 21
paste input "88423787"
type input "88423787"
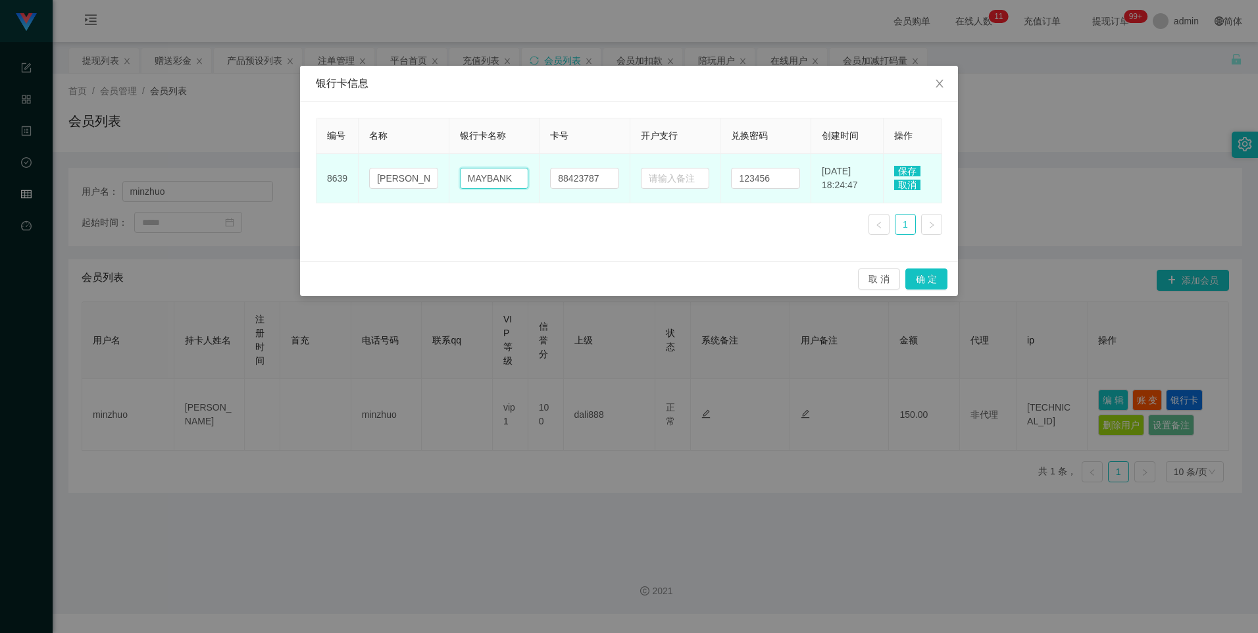
click at [493, 179] on input "MAYBANK" at bounding box center [494, 178] width 69 height 21
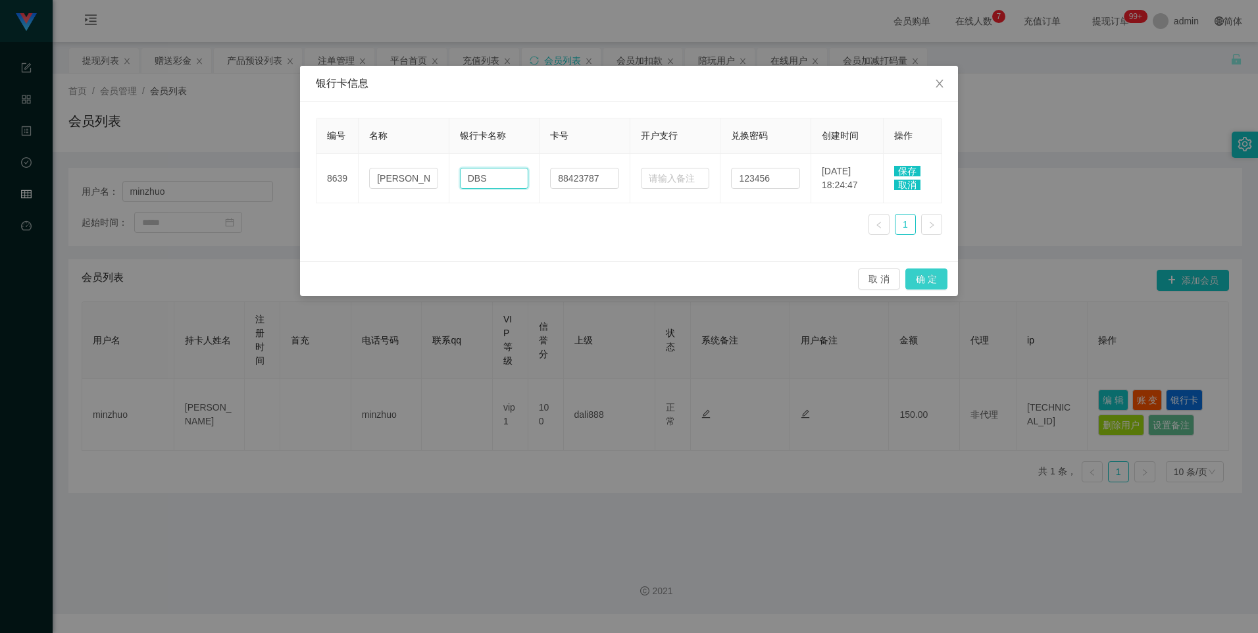
type input "DBS"
click at [499, 273] on button "确 定" at bounding box center [926, 278] width 42 height 21
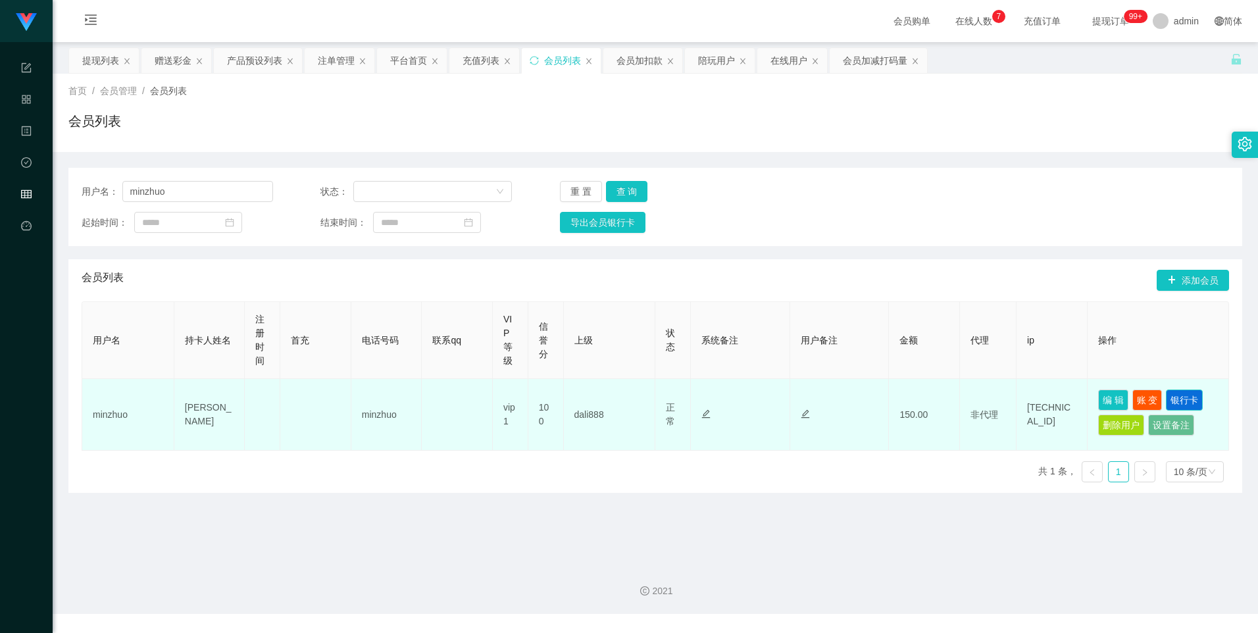
click at [499, 393] on button "银行卡" at bounding box center [1184, 399] width 37 height 21
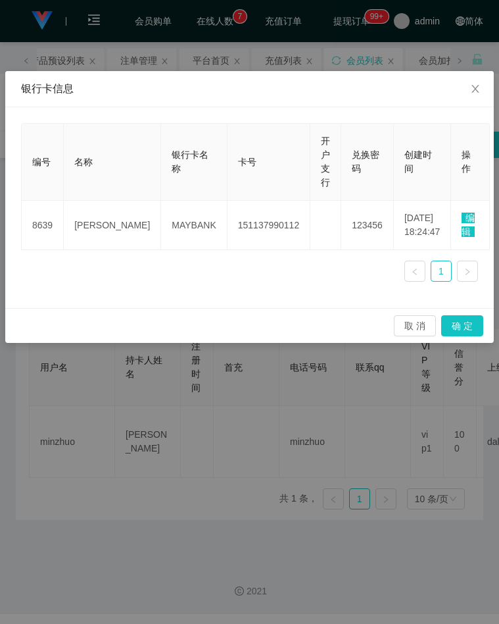
click at [356, 260] on div "编号 名称 银行卡名称 卡号 开户支行 兑换密码 创建时间 操作 8639 Lim min zhuo MAYBANK 151137990112 123456 …" at bounding box center [249, 207] width 457 height 169
click at [462, 212] on span "编辑" at bounding box center [468, 224] width 13 height 24
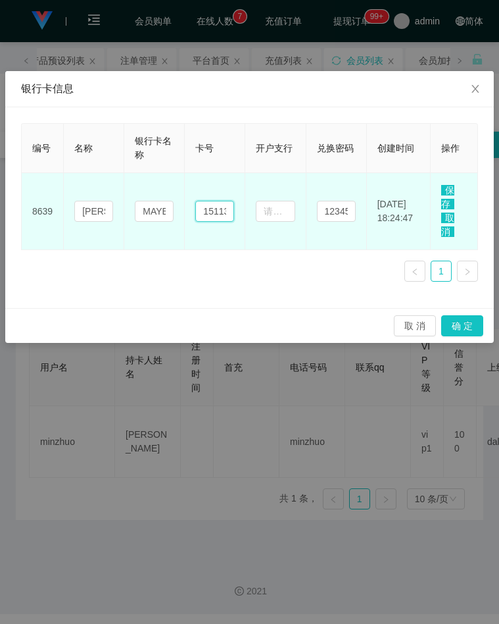
click at [212, 211] on input "151137990112" at bounding box center [214, 211] width 39 height 21
paste input "88423787"
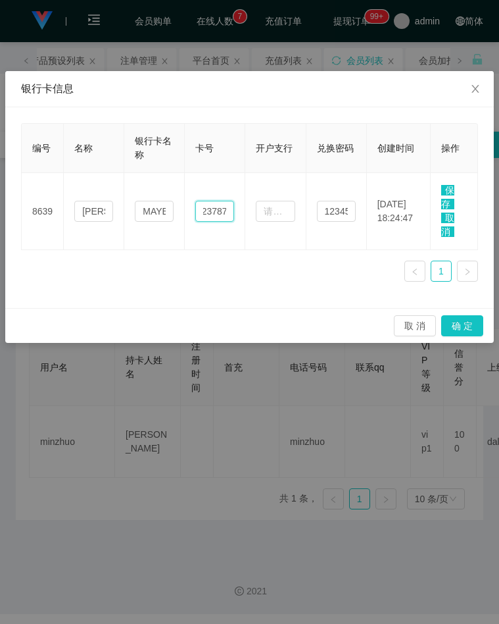
type input "88423787"
click at [203, 105] on div "银行卡信息" at bounding box center [249, 89] width 489 height 36
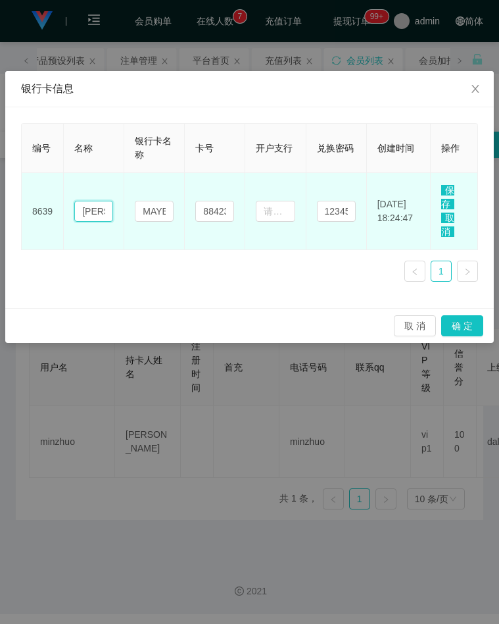
click at [94, 212] on input "Lim min zhuo" at bounding box center [93, 211] width 39 height 21
click at [102, 214] on input "Lim min zhuo" at bounding box center [93, 211] width 39 height 21
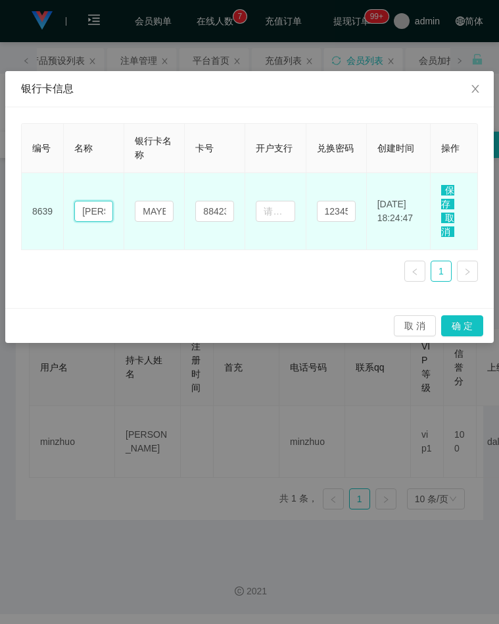
paste input "Min Z"
type input "Lim Min Zhuo"
click at [145, 215] on input "MAYBANK" at bounding box center [154, 211] width 39 height 21
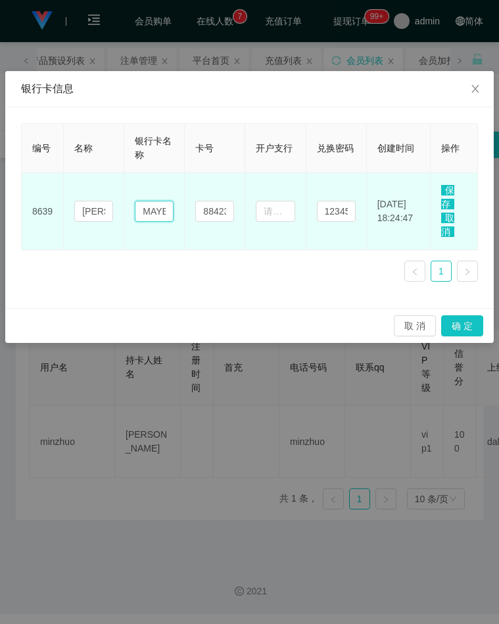
click at [145, 215] on input "MAYBANK" at bounding box center [154, 211] width 39 height 21
type input "f"
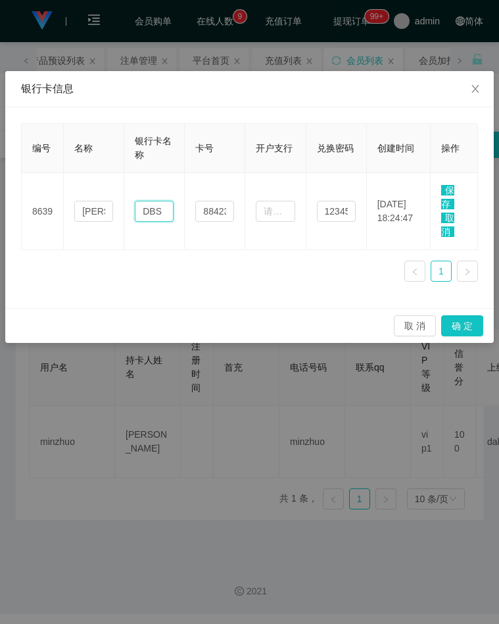
type input "DBS"
click at [447, 199] on span "保存" at bounding box center [447, 197] width 13 height 24
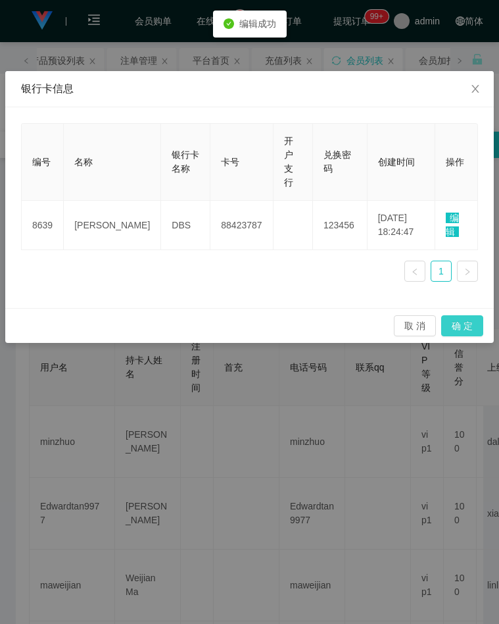
click at [461, 315] on button "确 定" at bounding box center [462, 325] width 42 height 21
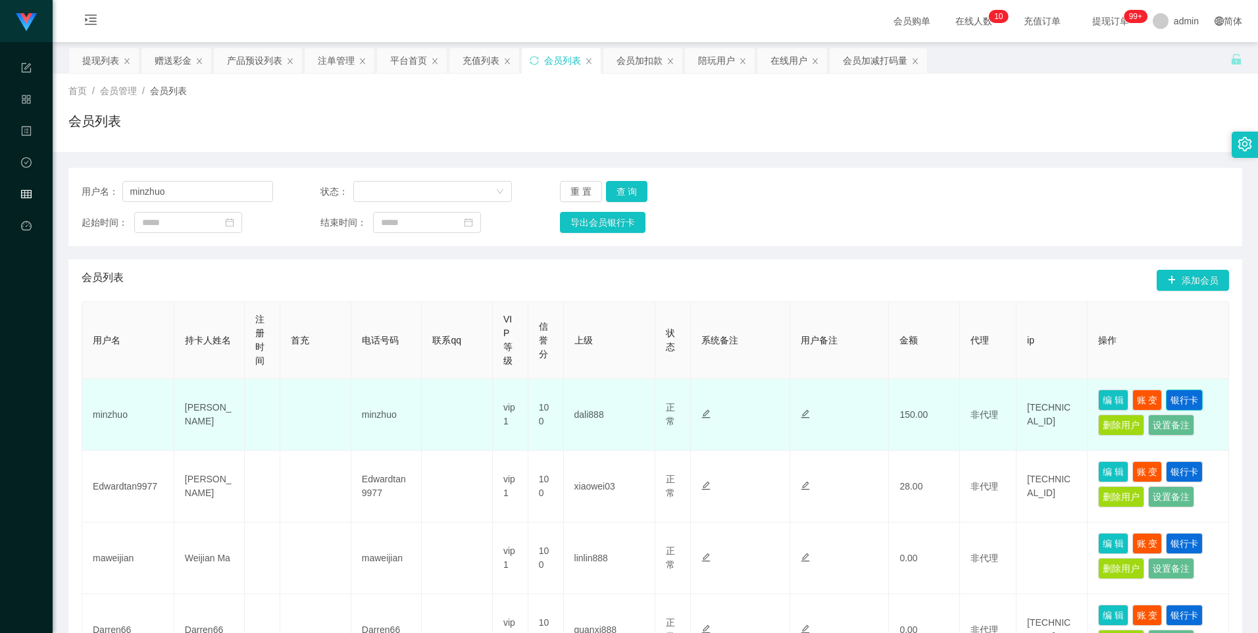
click at [499, 398] on button "银行卡" at bounding box center [1184, 399] width 37 height 21
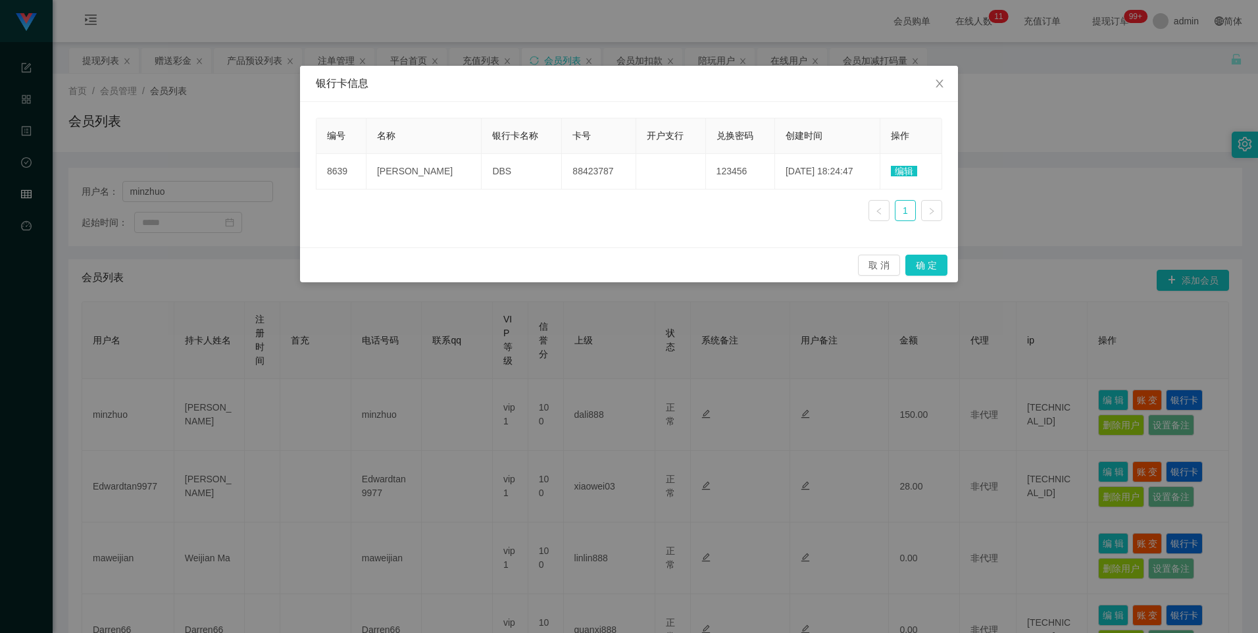
click at [499, 140] on div "银行卡信息 编号 名称 银行卡名称 卡号 开户支行 兑换密码 创建时间 操作 8639 Lim Min Zhuo DBS 88423787 123456 20…" at bounding box center [629, 316] width 1258 height 633
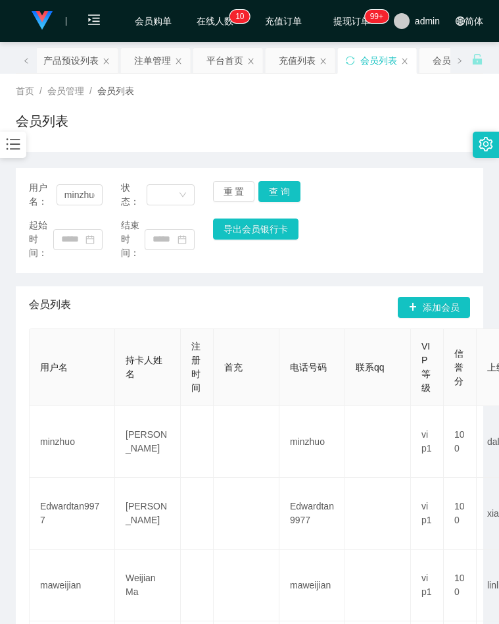
click at [378, 211] on div "用户名： minzhuo 状态： 重 置 查 询 起始时间： 结束时间： 导出会员银行卡" at bounding box center [250, 220] width 468 height 105
drag, startPoint x: 457, startPoint y: 231, endPoint x: 420, endPoint y: 210, distance: 41.9
click at [457, 231] on div "起始时间： 结束时间： 导出会员银行卡" at bounding box center [249, 238] width 441 height 41
click at [20, 141] on icon "图标: bars" at bounding box center [13, 144] width 17 height 17
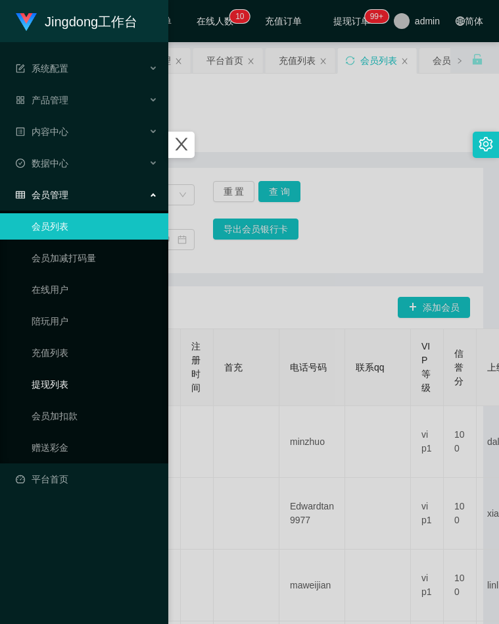
click at [62, 375] on link "提现列表" at bounding box center [95, 384] width 126 height 26
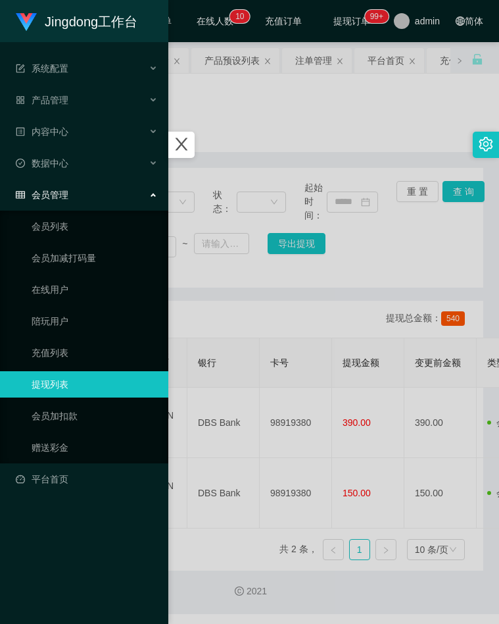
drag, startPoint x: 324, startPoint y: 287, endPoint x: 310, endPoint y: 287, distance: 13.8
click at [324, 287] on div at bounding box center [249, 312] width 499 height 624
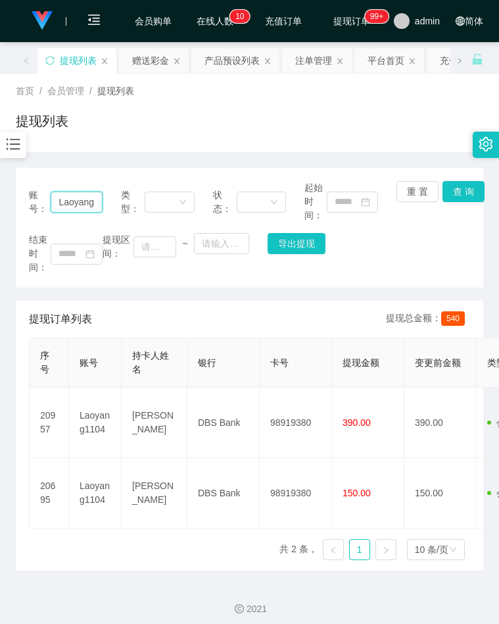
click at [93, 205] on input "Laoyang1104" at bounding box center [76, 201] width 51 height 21
paste input "minzhuo"
type input "minzhuo"
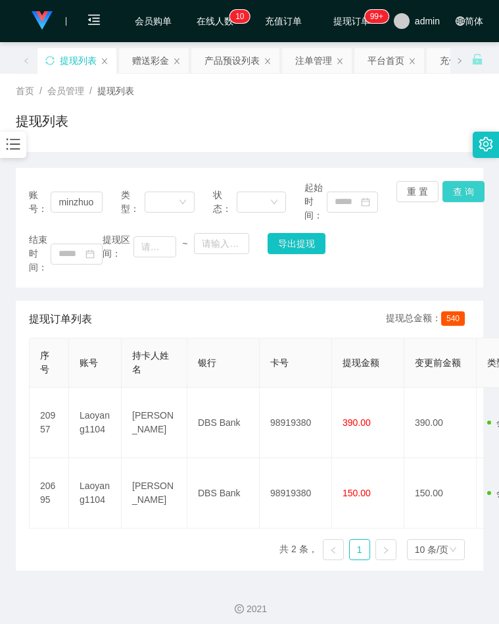
click at [449, 192] on button "查 询" at bounding box center [464, 191] width 42 height 21
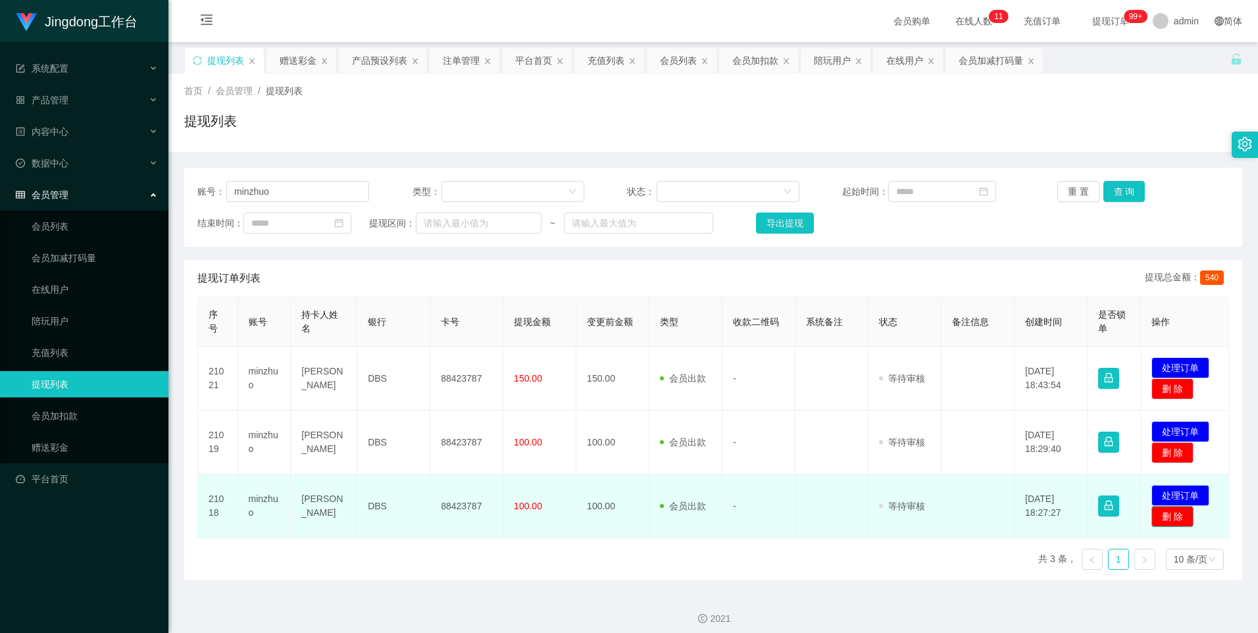
click at [499, 522] on button "删 除" at bounding box center [1172, 516] width 42 height 21
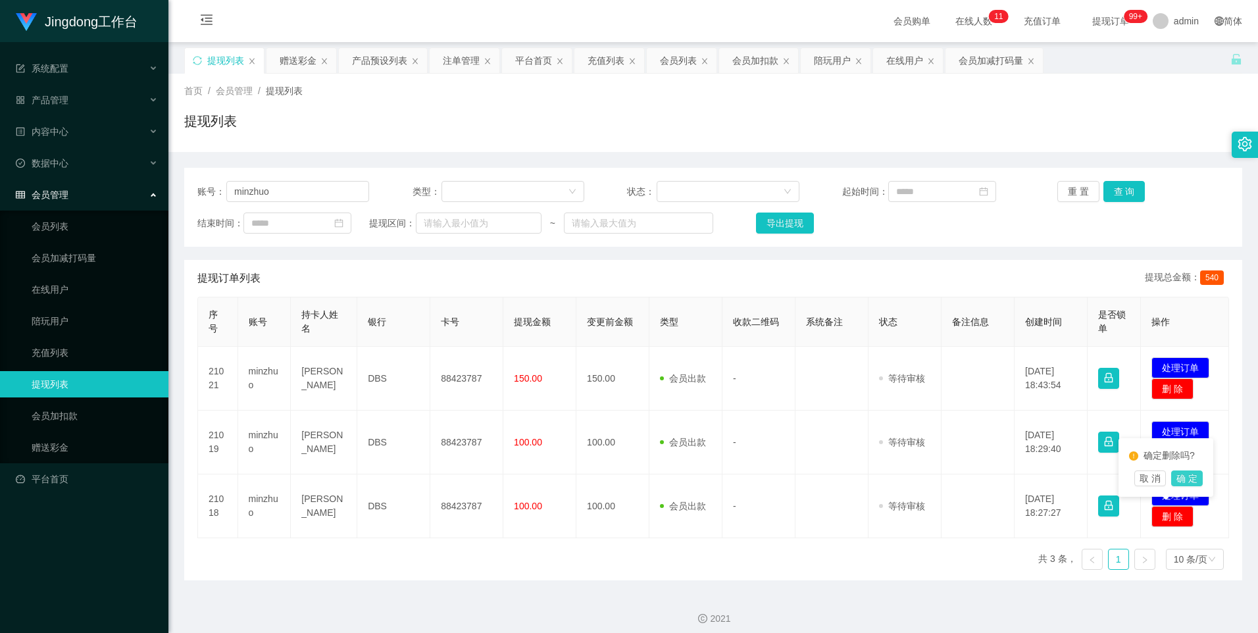
click at [499, 474] on button "确 定" at bounding box center [1187, 478] width 32 height 16
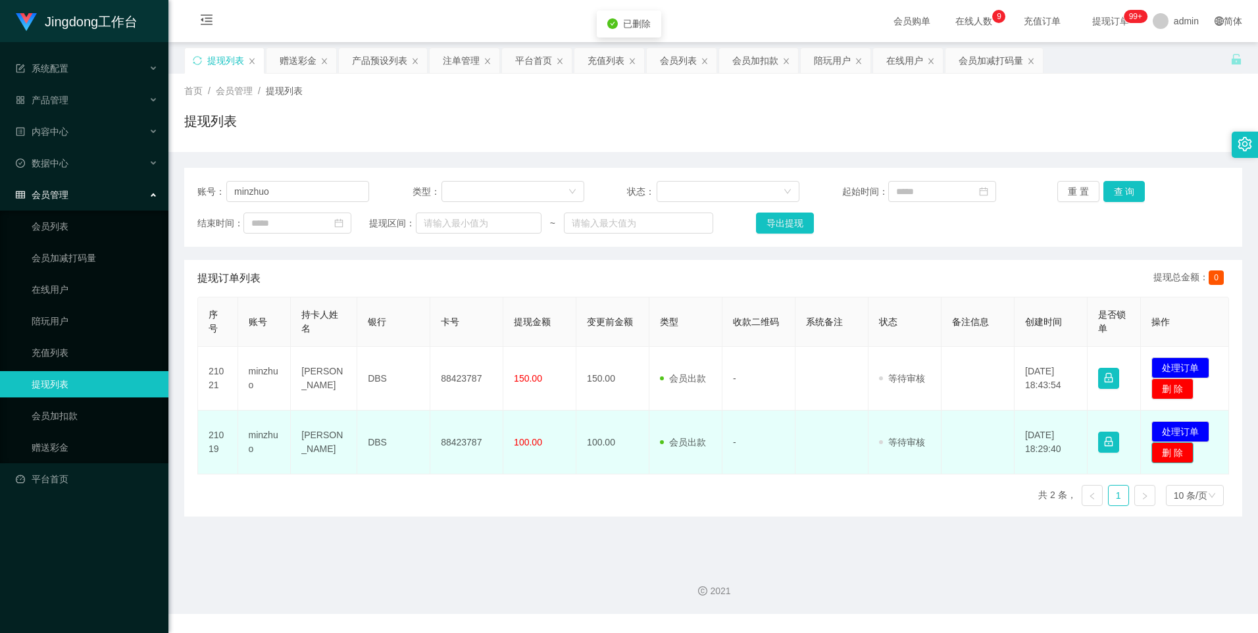
click at [499, 455] on button "删 除" at bounding box center [1172, 452] width 42 height 21
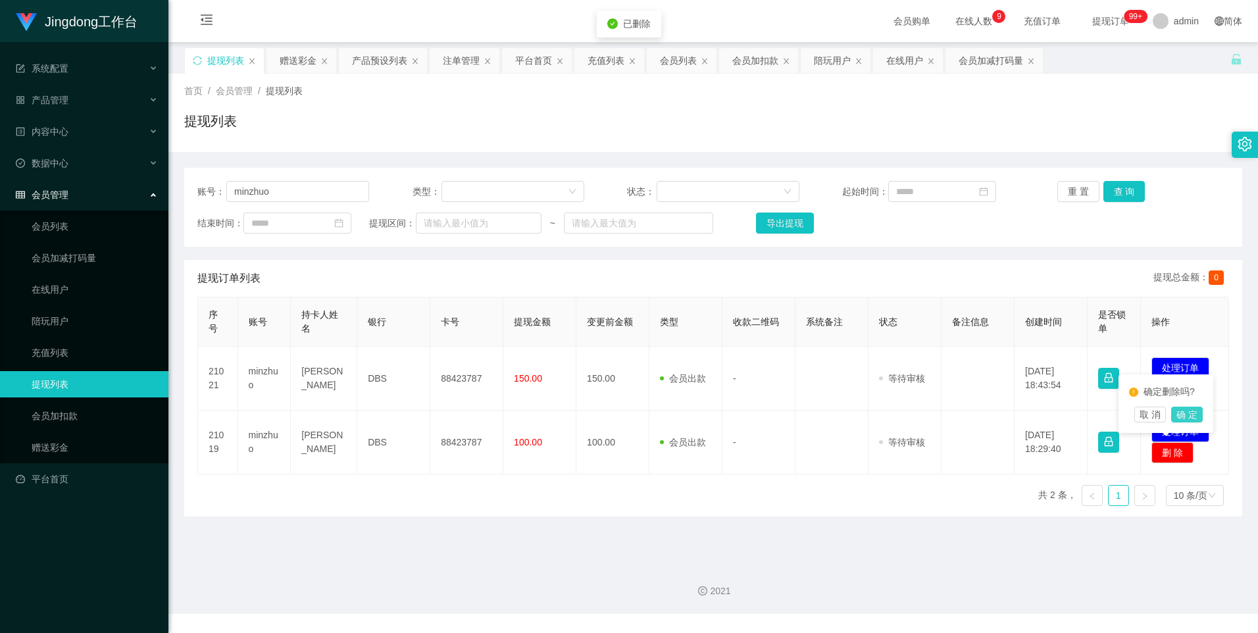
click at [499, 418] on button "确 定" at bounding box center [1187, 415] width 32 height 16
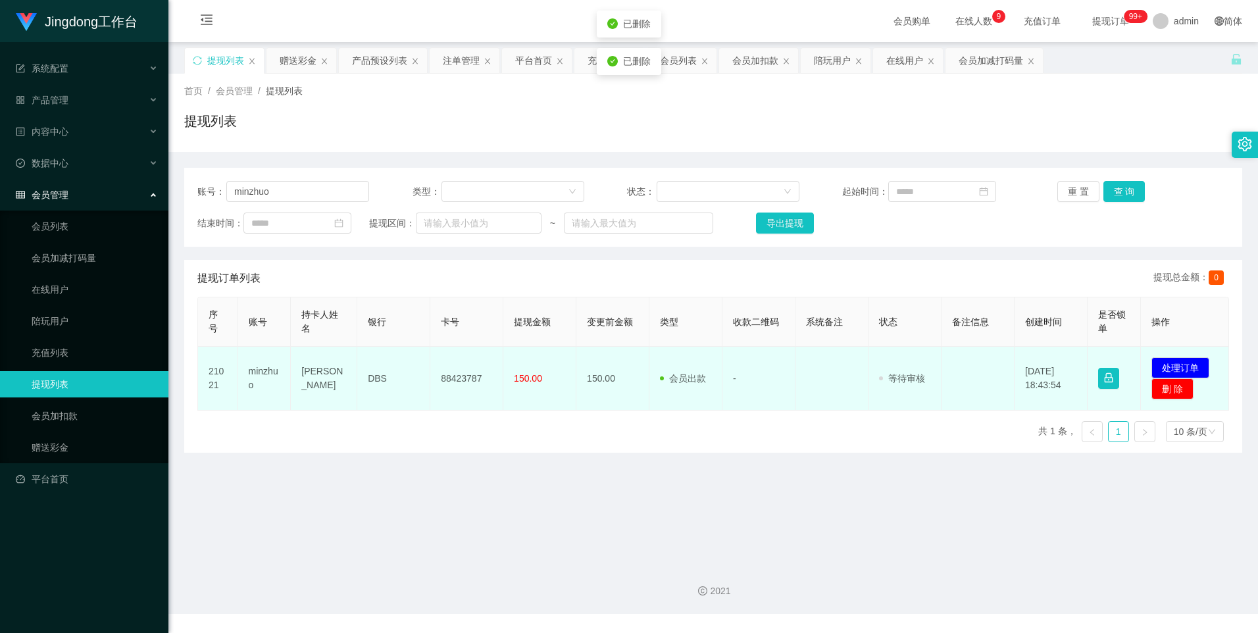
click at [466, 379] on td "88423787" at bounding box center [466, 379] width 73 height 64
copy td "88423787"
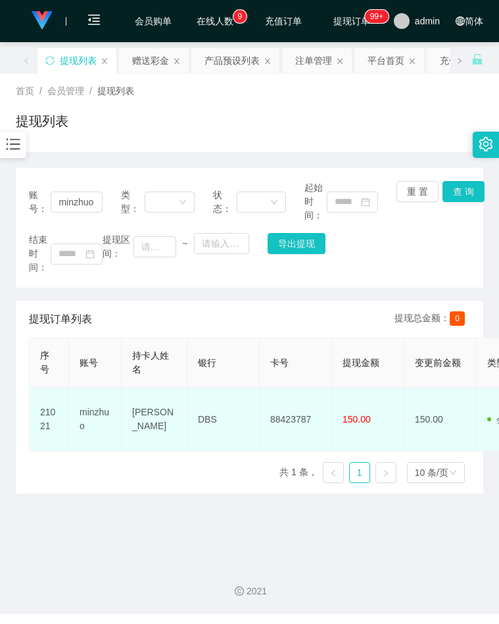
click at [145, 403] on td "Lim min zhuo" at bounding box center [155, 419] width 66 height 64
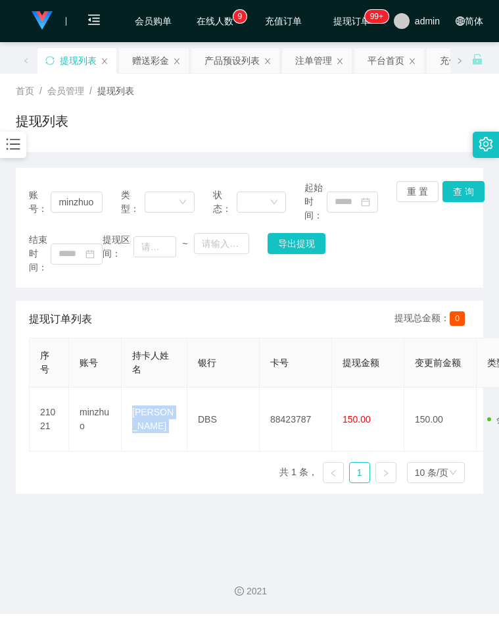
copy td "Lim min zhuo"
click at [0, 259] on html "Jingdong工作台 系统配置 产品管理 内容中心 数据中心 会员管理 会员列表 会员加减打码量 在线用户 陪玩用户 充值列表 提现列表 会员加扣款 赠送彩…" at bounding box center [249, 312] width 499 height 624
click at [407, 510] on main "关闭左侧 关闭右侧 关闭其它 刷新页面 提现列表 赠送彩金 产品预设列表 注单管理 平台首页 充值列表 会员列表 会员加扣款 陪玩用户 在线用户 会员加减打码…" at bounding box center [249, 297] width 499 height 510
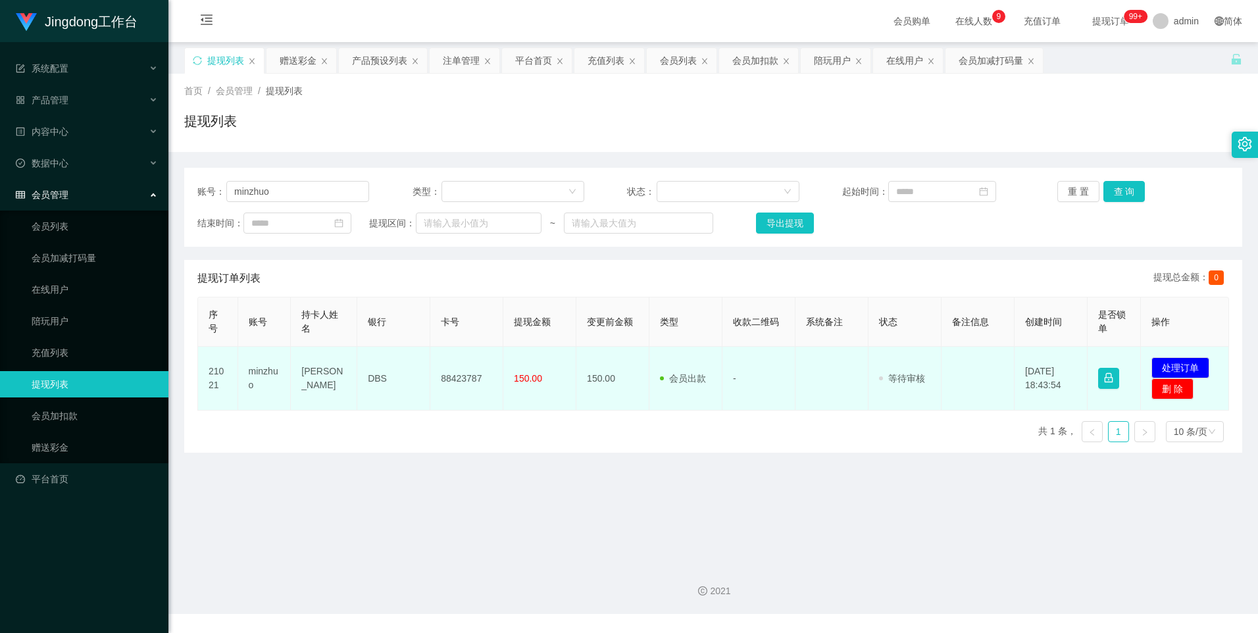
click at [461, 382] on td "88423787" at bounding box center [466, 379] width 73 height 64
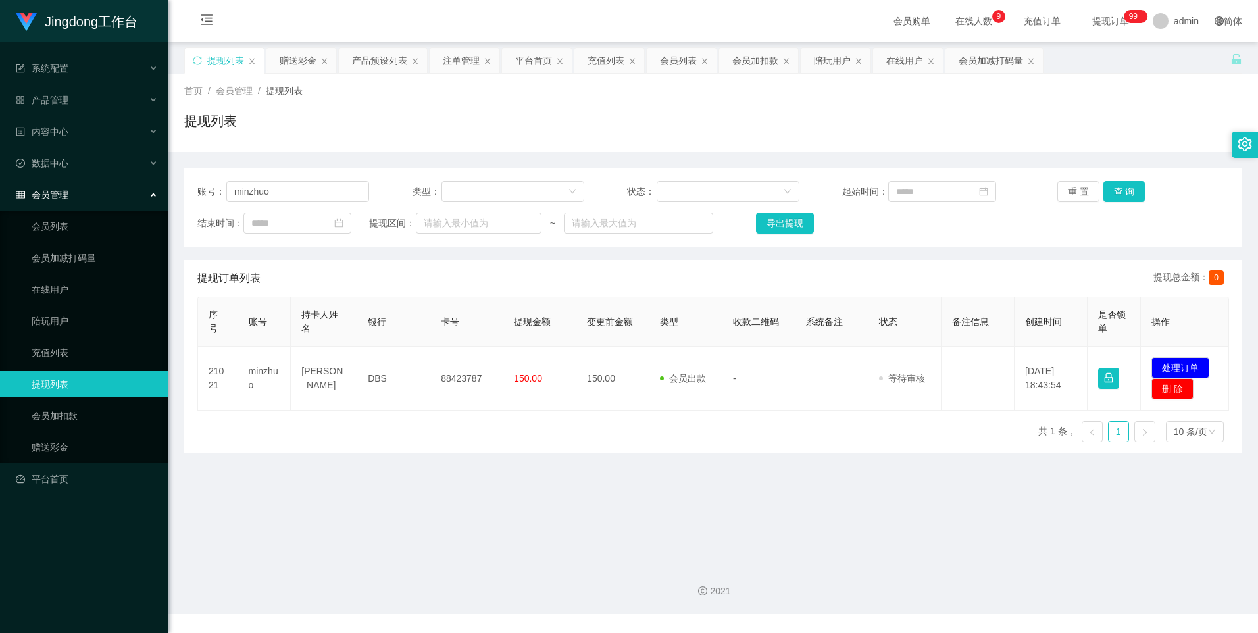
click at [499, 259] on div "账号： minzhuo 类型： 状态： 起始时间： 重 置 查 询 结束时间： 提现区间： ~ 导出提现 提现订单列表 提现总金额： 0 序号 账号 持卡人姓…" at bounding box center [713, 310] width 1058 height 285
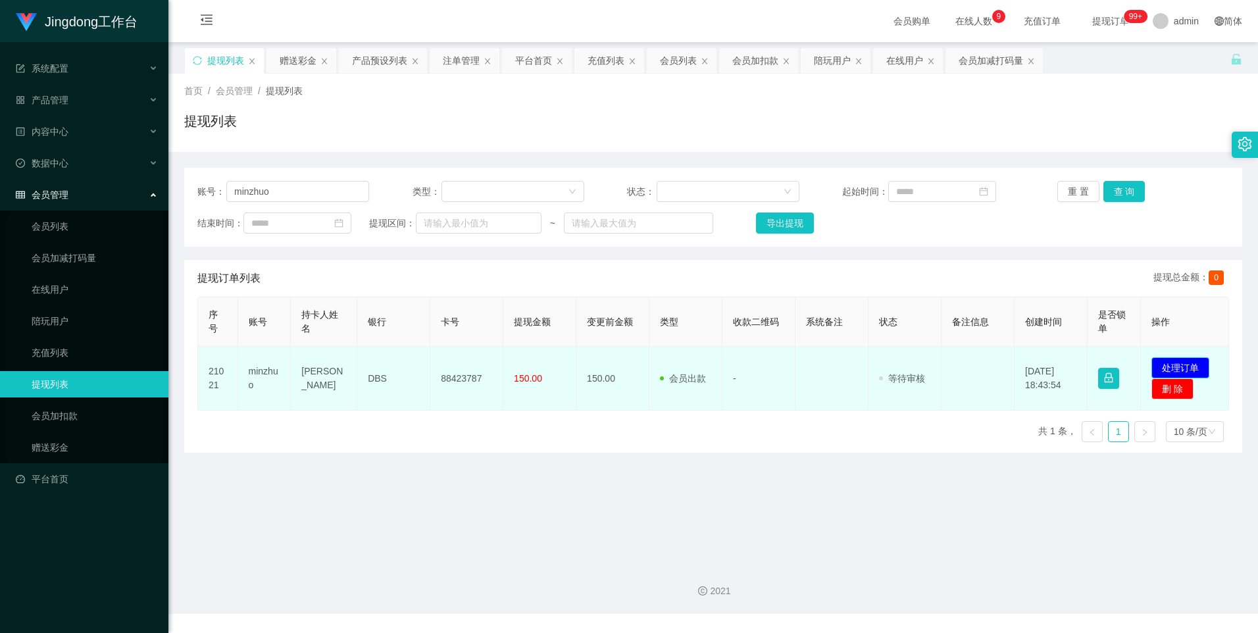
click at [499, 368] on button "处理订单" at bounding box center [1180, 367] width 58 height 21
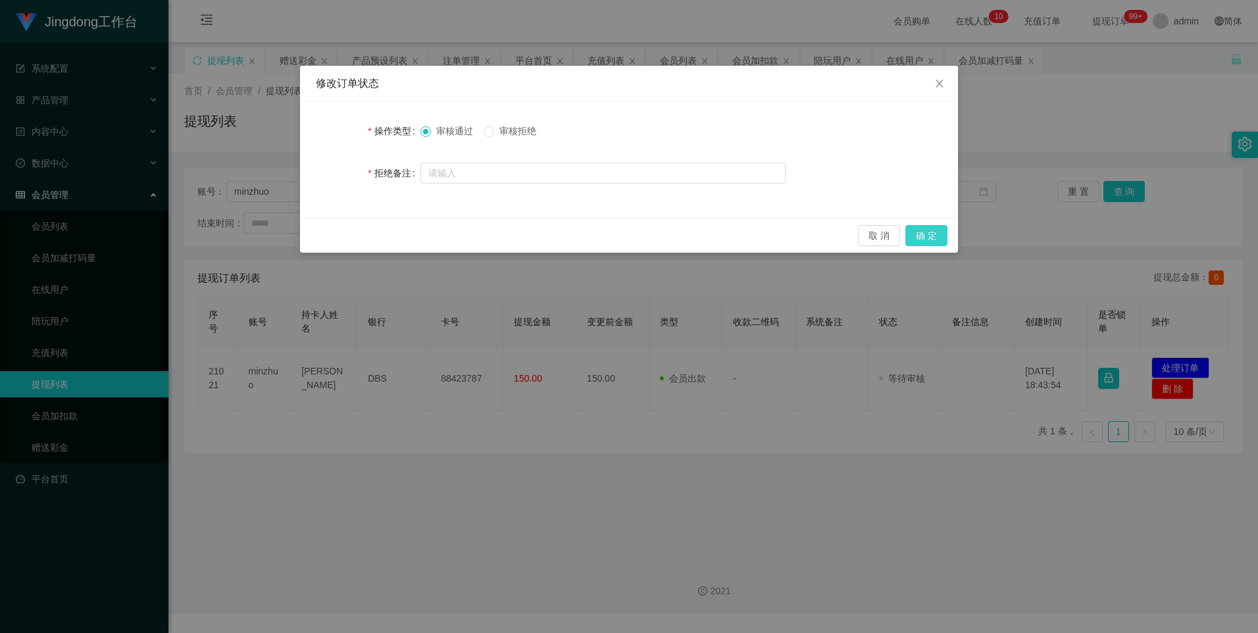
click at [499, 236] on button "确 定" at bounding box center [926, 235] width 42 height 21
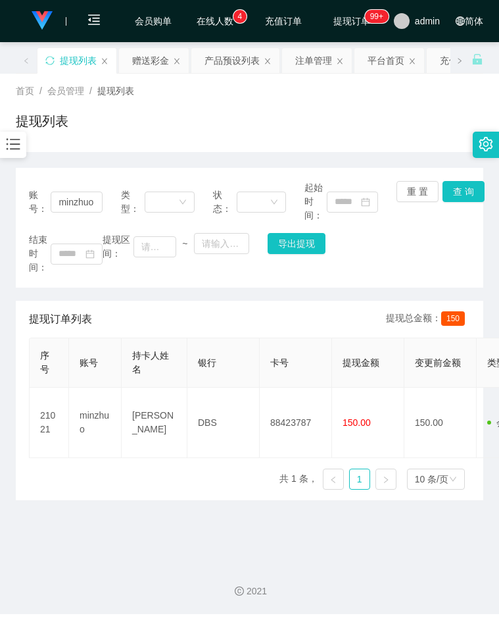
click at [448, 256] on div "结束时间： 提现区间： ~ 导出提现" at bounding box center [249, 253] width 441 height 41
click at [392, 262] on div "结束时间： 提现区间： ~ 导出提现" at bounding box center [249, 253] width 441 height 41
click at [18, 140] on icon "图标: bars" at bounding box center [14, 144] width 14 height 11
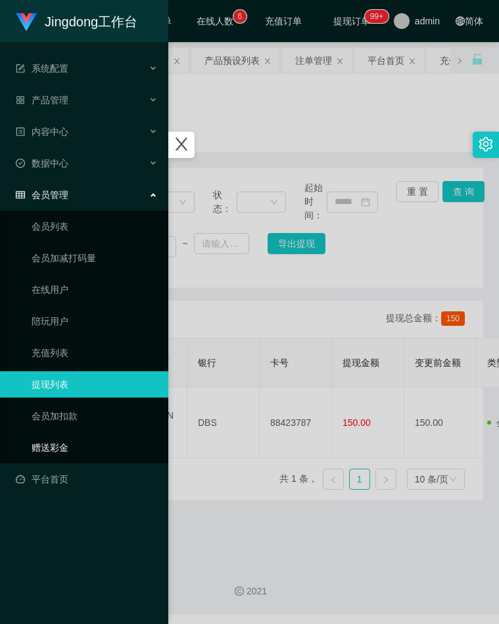
click at [68, 442] on link "赠送彩金" at bounding box center [95, 447] width 126 height 26
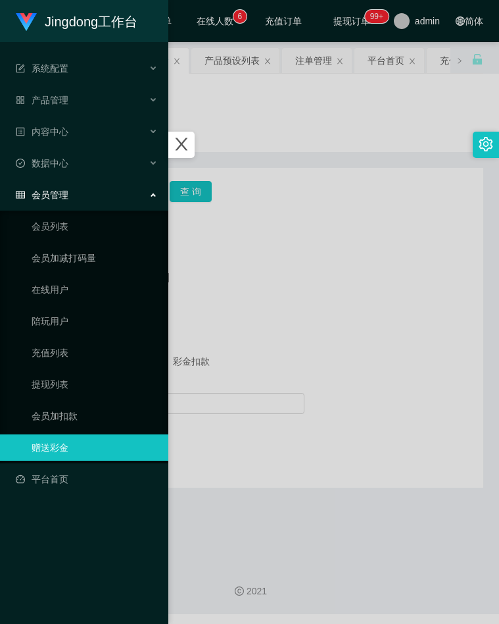
click at [261, 276] on div at bounding box center [249, 312] width 499 height 624
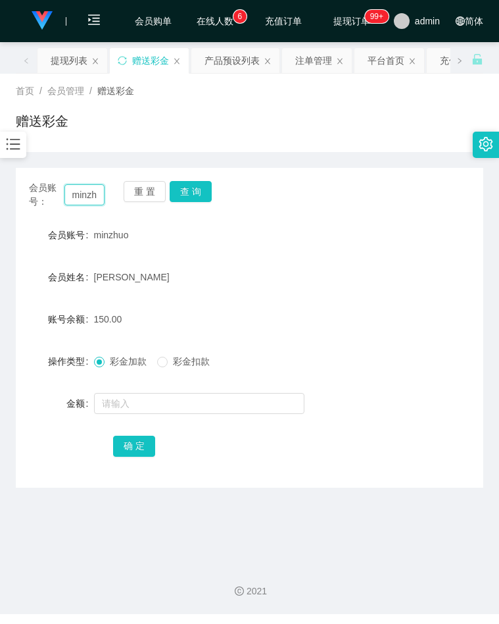
click at [70, 201] on input "minzhuo" at bounding box center [84, 194] width 41 height 21
click at [80, 201] on input "minzhuo" at bounding box center [84, 194] width 41 height 21
click at [82, 197] on input "minzhuo" at bounding box center [84, 194] width 41 height 21
paste input "Andrew9968"
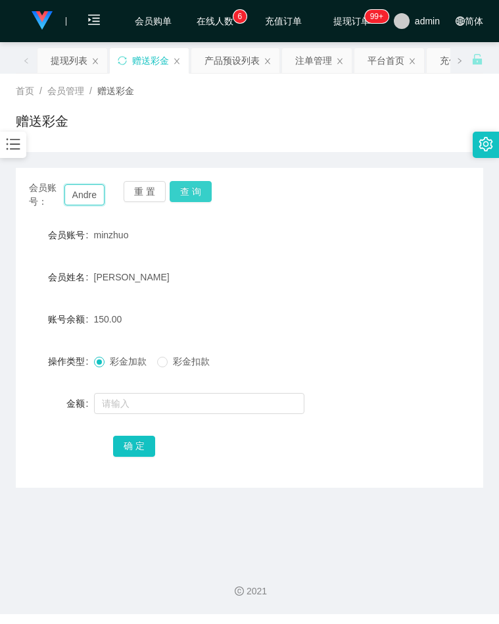
scroll to position [0, 27]
type input "Andrew9968"
click at [189, 184] on button "查 询" at bounding box center [191, 191] width 42 height 21
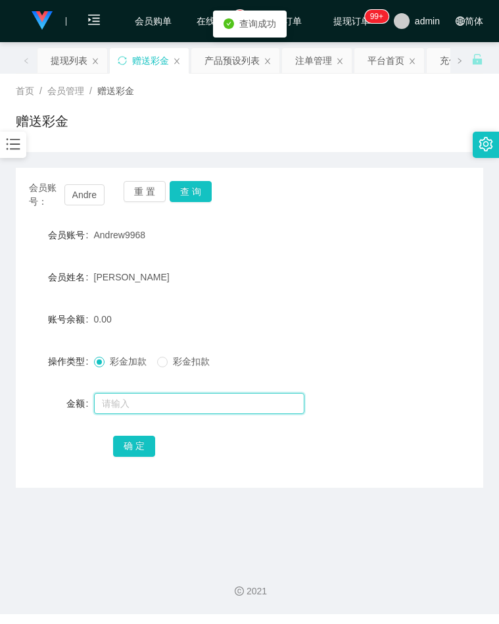
click at [136, 404] on input "text" at bounding box center [199, 403] width 211 height 21
type input "100"
click at [141, 446] on button "确 定" at bounding box center [134, 445] width 42 height 21
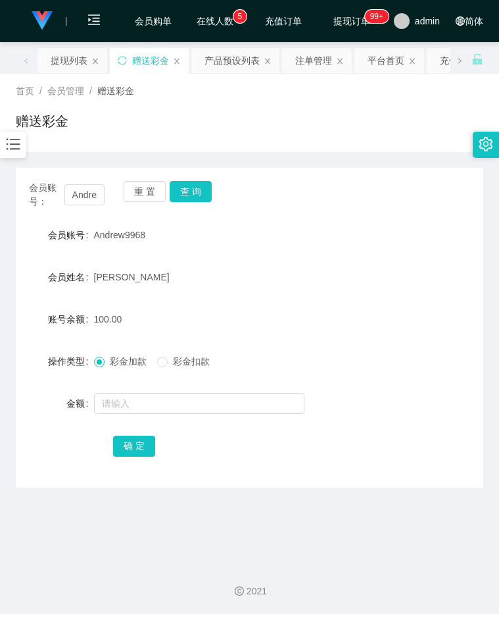
drag, startPoint x: 415, startPoint y: 244, endPoint x: 296, endPoint y: 205, distance: 125.4
click at [416, 244] on div "会员账号 Andrew9968" at bounding box center [250, 235] width 468 height 26
click at [86, 199] on input "Andrew9968" at bounding box center [84, 194] width 41 height 21
paste input "dafadafa"
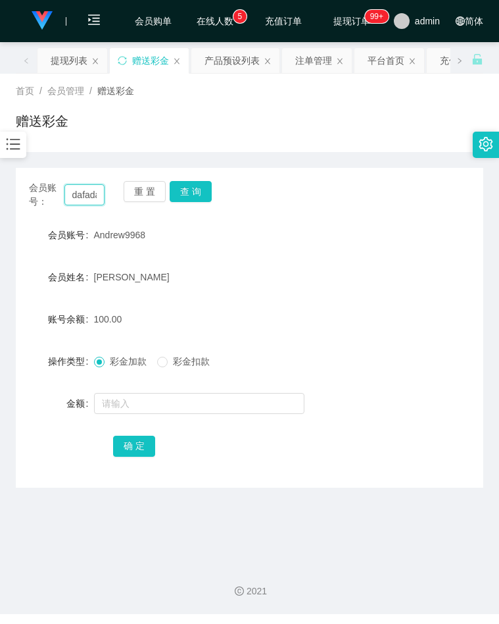
scroll to position [0, 11]
type input "dafadafa"
click at [186, 187] on button "查 询" at bounding box center [191, 191] width 42 height 21
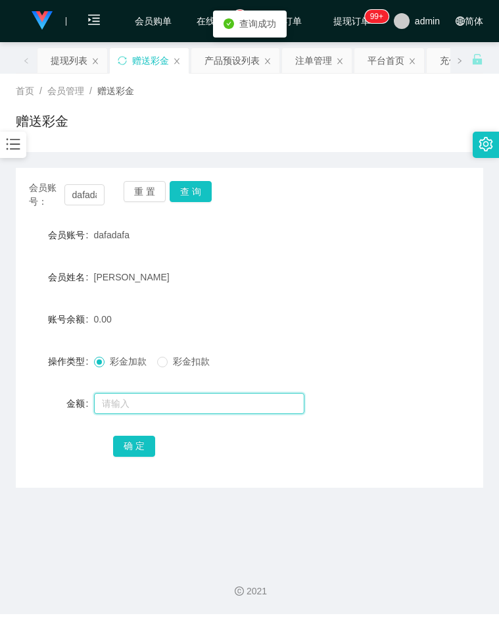
click at [134, 399] on input "text" at bounding box center [199, 403] width 211 height 21
type input "100"
click at [142, 455] on button "确 定" at bounding box center [134, 445] width 42 height 21
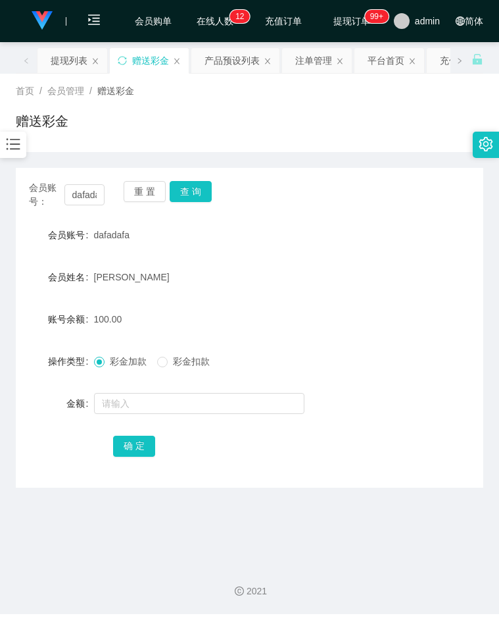
click at [376, 240] on div "会员账号 dafadafa" at bounding box center [250, 235] width 468 height 26
drag, startPoint x: 99, startPoint y: 1, endPoint x: 103, endPoint y: 143, distance: 141.5
click at [175, 126] on div "赠送彩金" at bounding box center [250, 126] width 468 height 30
click at [20, 149] on icon "图标: bars" at bounding box center [14, 144] width 14 height 11
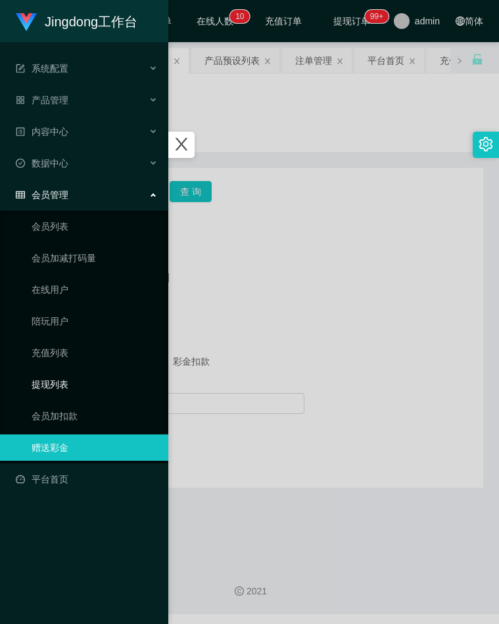
click at [62, 385] on link "提现列表" at bounding box center [95, 384] width 126 height 26
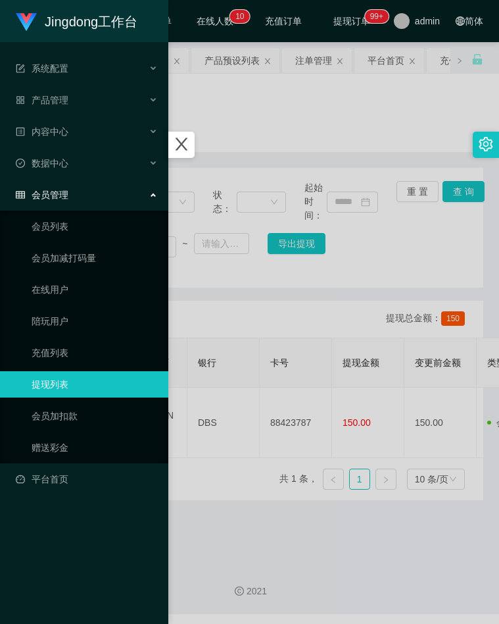
click at [256, 318] on div at bounding box center [249, 312] width 499 height 624
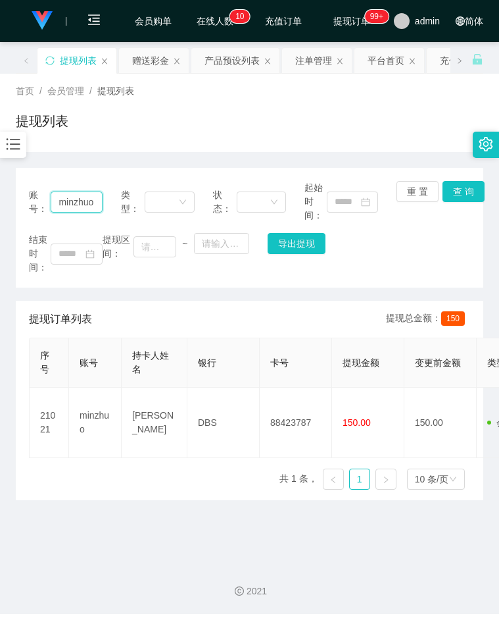
click at [72, 198] on input "minzhuo" at bounding box center [76, 201] width 51 height 21
paste input "Andrew9968"
type input "Andrew9968"
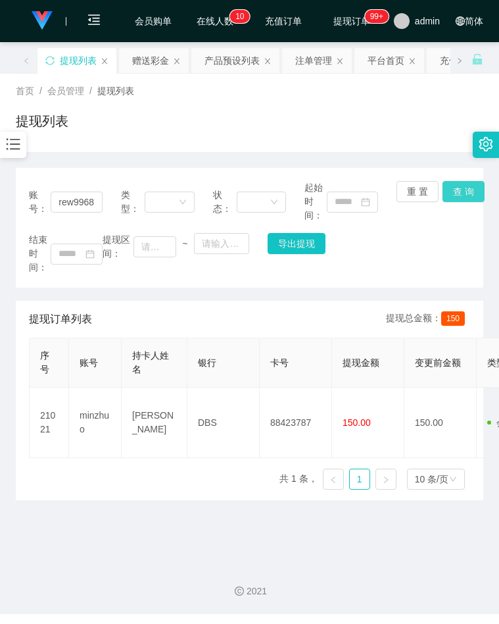
click at [459, 193] on button "查 询" at bounding box center [464, 191] width 42 height 21
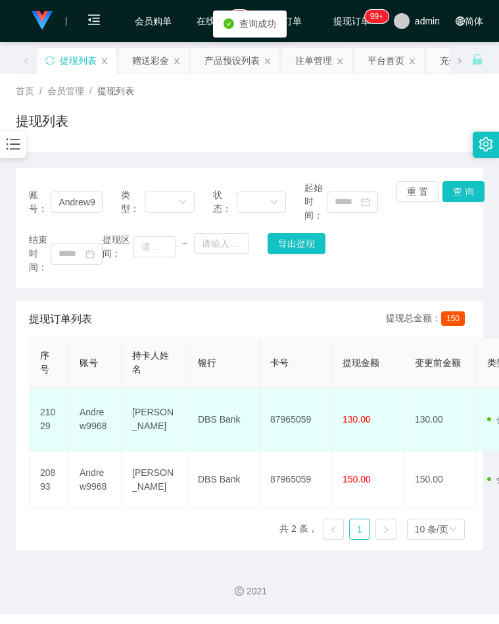
click at [295, 419] on td "87965059" at bounding box center [296, 419] width 72 height 64
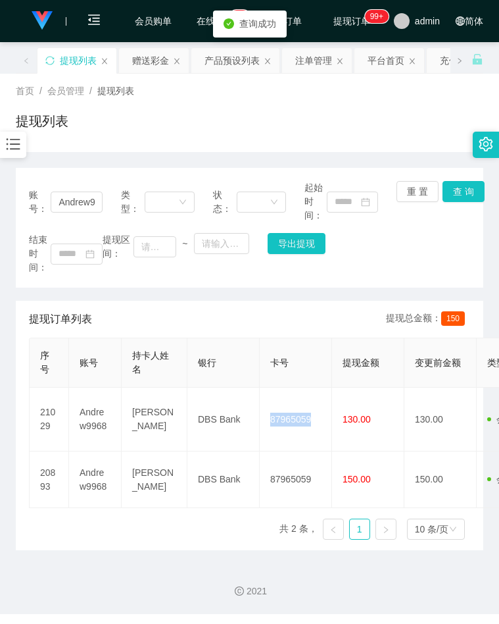
copy td "87965059"
click at [335, 253] on div "结束时间： 提现区间： ~ 导出提现" at bounding box center [249, 253] width 441 height 41
click at [15, 142] on icon "图标: bars" at bounding box center [13, 144] width 17 height 17
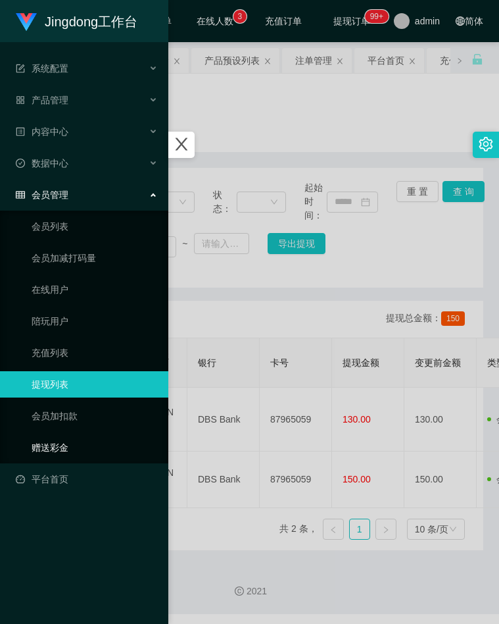
click at [67, 446] on link "赠送彩金" at bounding box center [95, 447] width 126 height 26
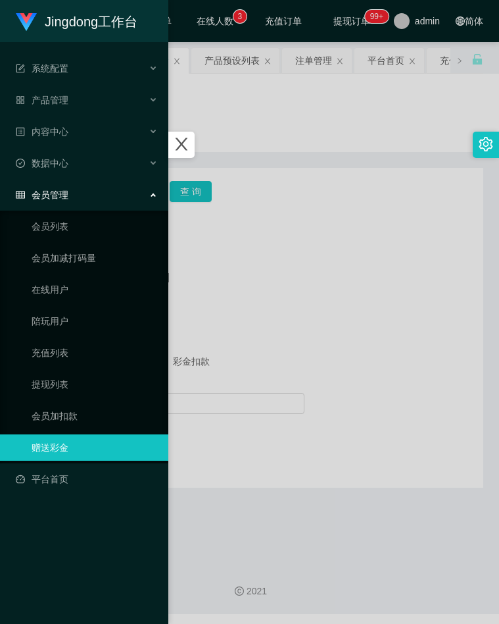
click at [316, 296] on div at bounding box center [249, 312] width 499 height 624
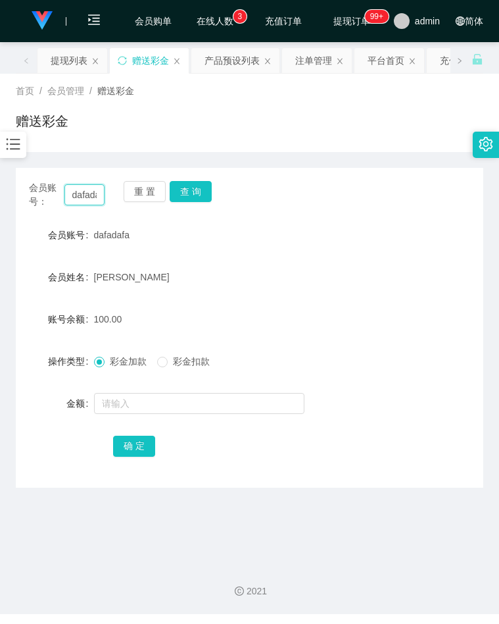
click at [94, 204] on input "dafadafa" at bounding box center [84, 194] width 41 height 21
click at [95, 201] on input "dafadafa" at bounding box center [84, 194] width 41 height 21
paste input "vinsonlow"
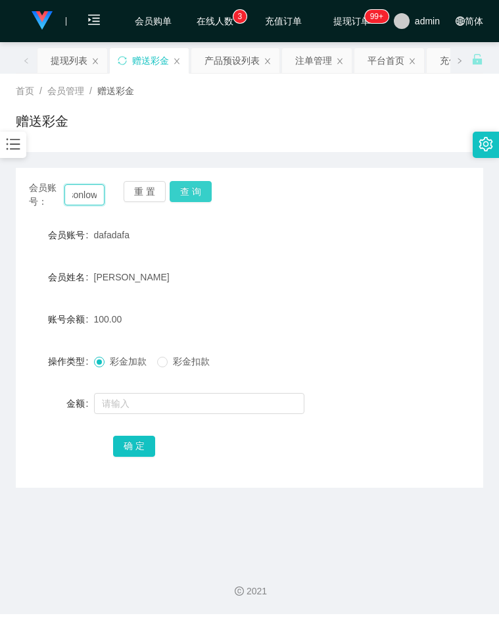
type input "vinsonlow"
click at [197, 195] on button "查 询" at bounding box center [191, 191] width 42 height 21
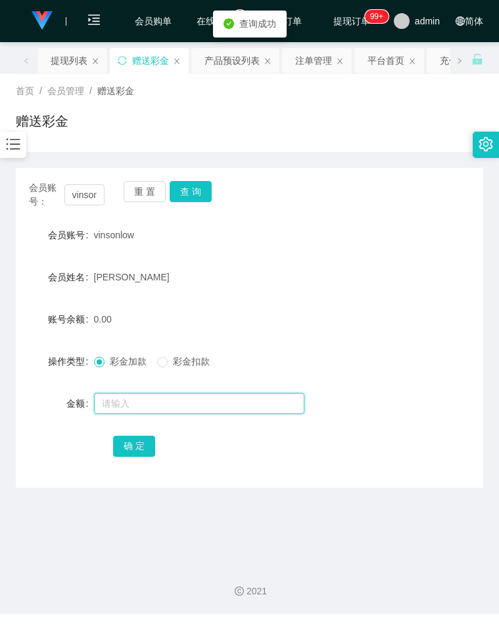
click at [139, 396] on input "text" at bounding box center [199, 403] width 211 height 21
type input "100"
click at [139, 443] on button "确 定" at bounding box center [134, 445] width 42 height 21
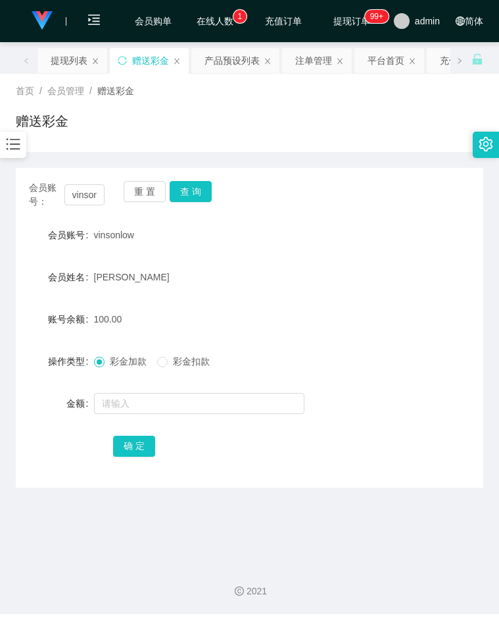
click at [422, 218] on div "会员账号： vinsonlow 重 置 查 询 会员账号 vinsonlow 会员姓名 low yoon chong 账号余额 100.00 操作类型 彩金加…" at bounding box center [250, 328] width 468 height 320
click at [13, 149] on icon "图标: bars" at bounding box center [14, 144] width 14 height 11
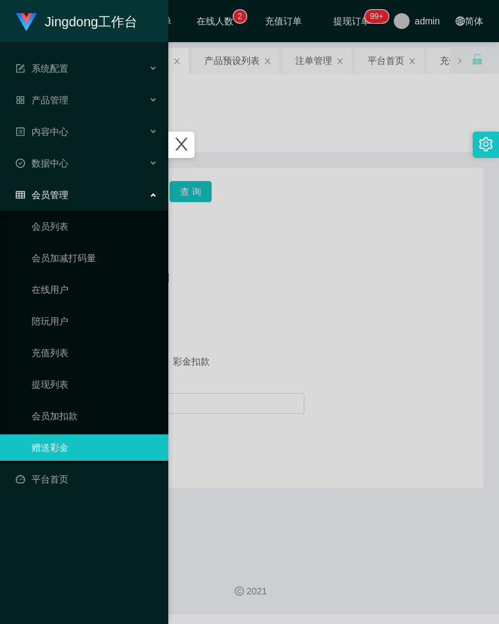
drag, startPoint x: 388, startPoint y: 225, endPoint x: 362, endPoint y: 203, distance: 34.5
click at [388, 225] on div at bounding box center [249, 312] width 499 height 624
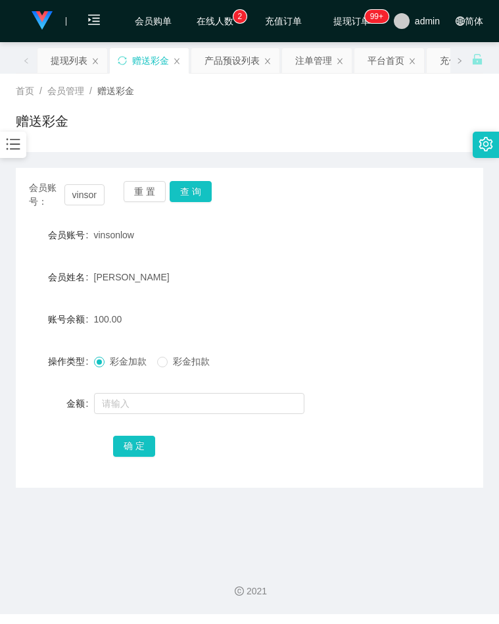
drag, startPoint x: 480, startPoint y: 261, endPoint x: 457, endPoint y: 260, distance: 22.4
click at [480, 261] on main "关闭左侧 关闭右侧 关闭其它 刷新页面 提现列表 赠送彩金 产品预设列表 注单管理 平台首页 充值列表 会员列表 会员加扣款 陪玩用户 在线用户 会员加减打码…" at bounding box center [249, 297] width 499 height 510
click at [23, 153] on div at bounding box center [13, 145] width 26 height 26
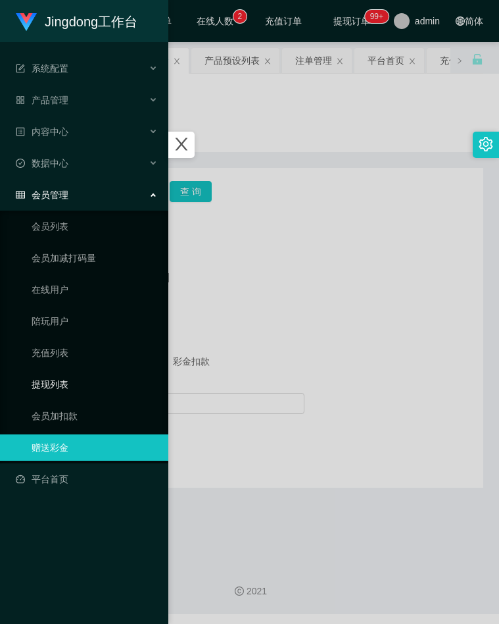
click at [69, 382] on link "提现列表" at bounding box center [95, 384] width 126 height 26
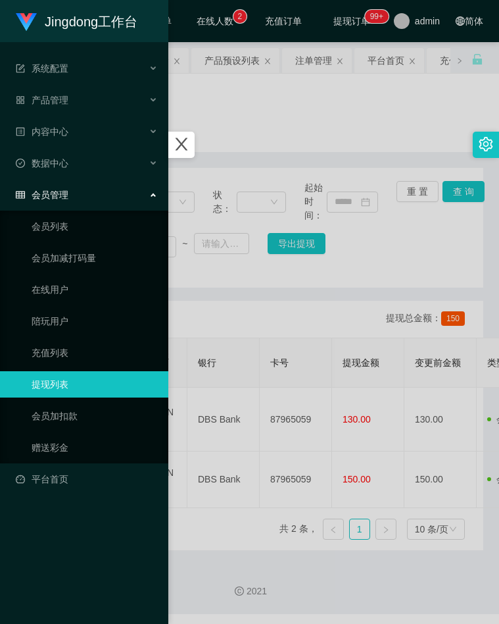
drag, startPoint x: 326, startPoint y: 280, endPoint x: 275, endPoint y: 257, distance: 55.9
click at [326, 280] on div at bounding box center [249, 312] width 499 height 624
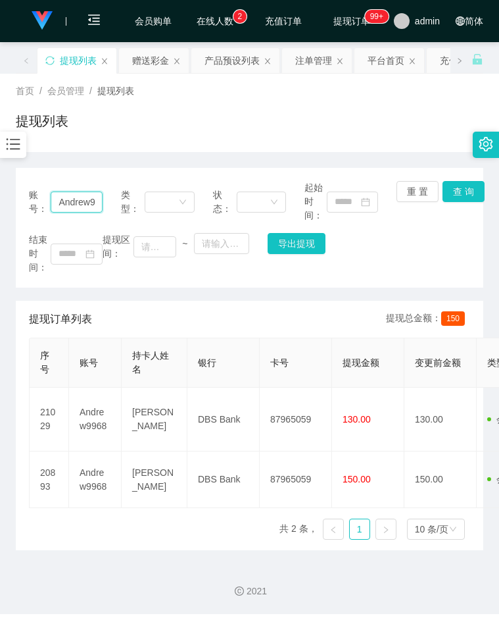
click at [85, 195] on input "Andrew9968" at bounding box center [76, 201] width 51 height 21
paste input "dafadafa"
click at [459, 191] on button "查 询" at bounding box center [464, 191] width 42 height 21
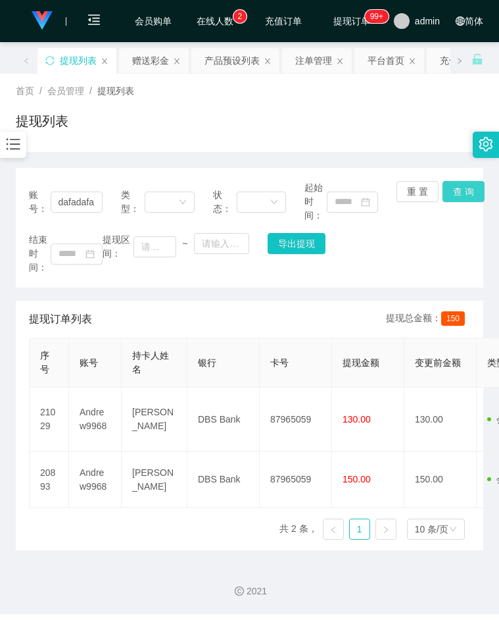
scroll to position [0, 0]
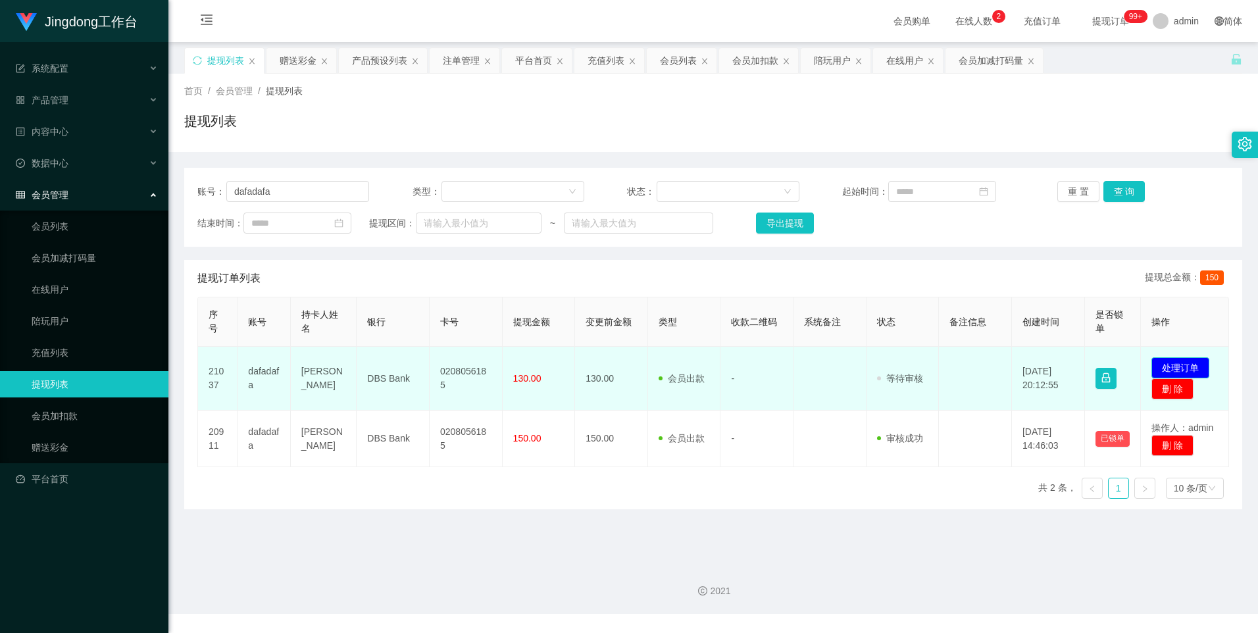
drag, startPoint x: 1174, startPoint y: 366, endPoint x: 1091, endPoint y: 351, distance: 83.7
click at [499, 366] on button "处理订单" at bounding box center [1180, 367] width 58 height 21
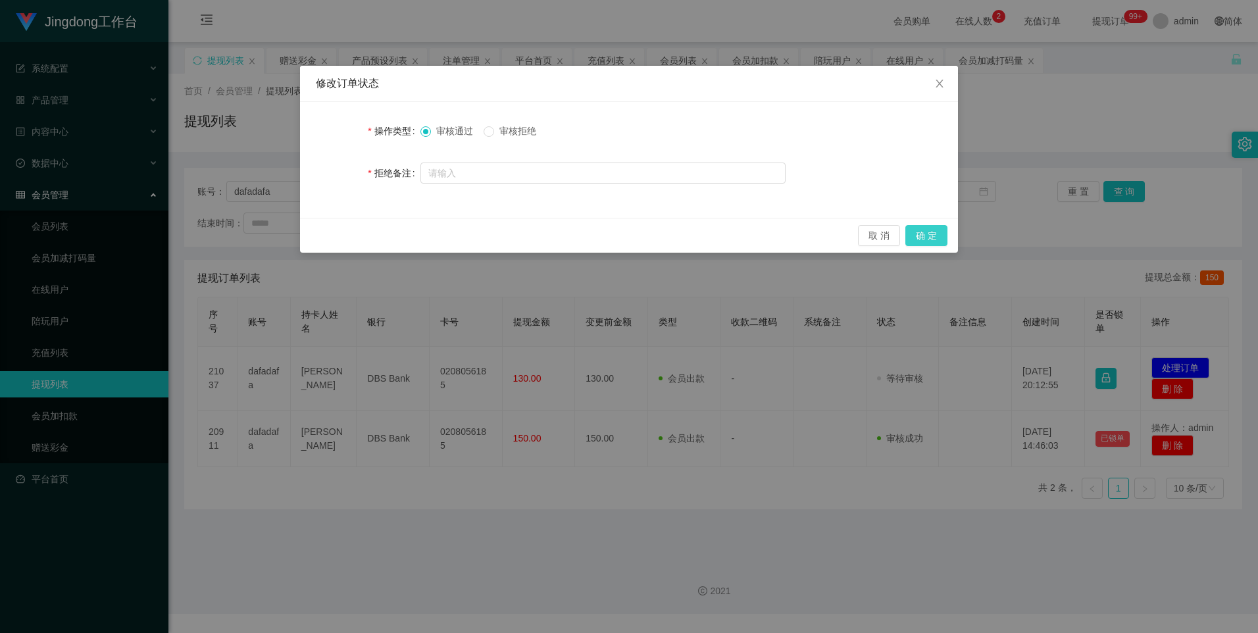
drag, startPoint x: 925, startPoint y: 230, endPoint x: 937, endPoint y: 228, distance: 12.7
click at [499, 231] on button "确 定" at bounding box center [926, 235] width 42 height 21
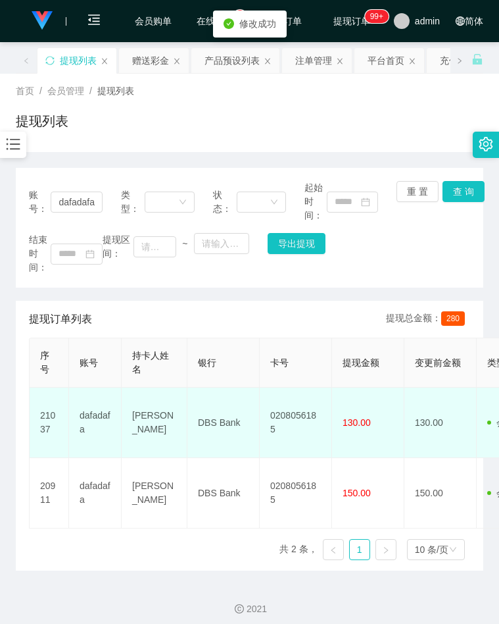
click at [294, 424] on td "0208056185" at bounding box center [296, 422] width 72 height 70
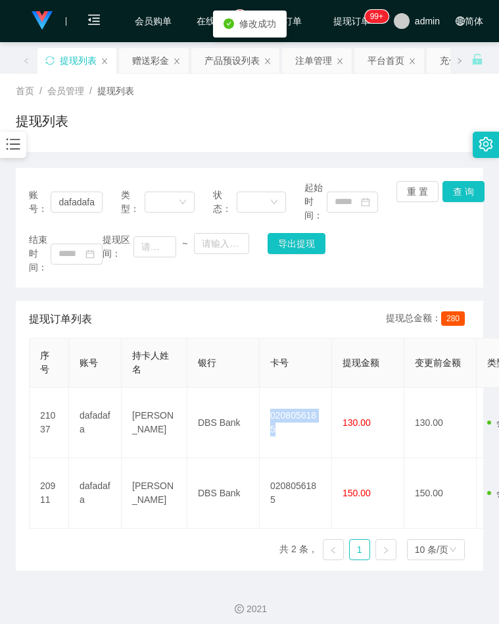
copy td "0208056185"
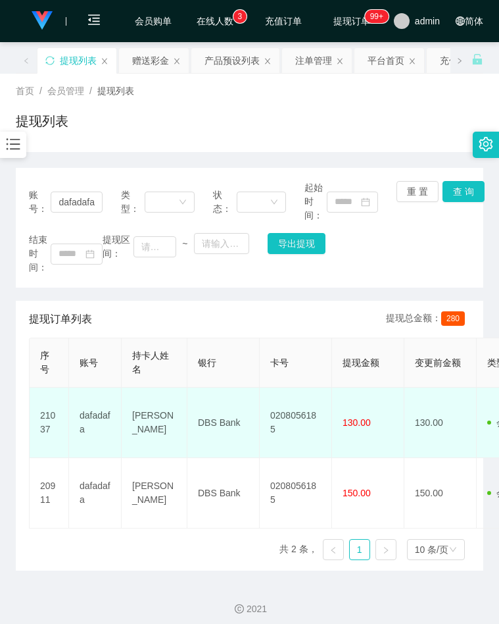
click at [211, 424] on td "DBS Bank" at bounding box center [223, 422] width 72 height 70
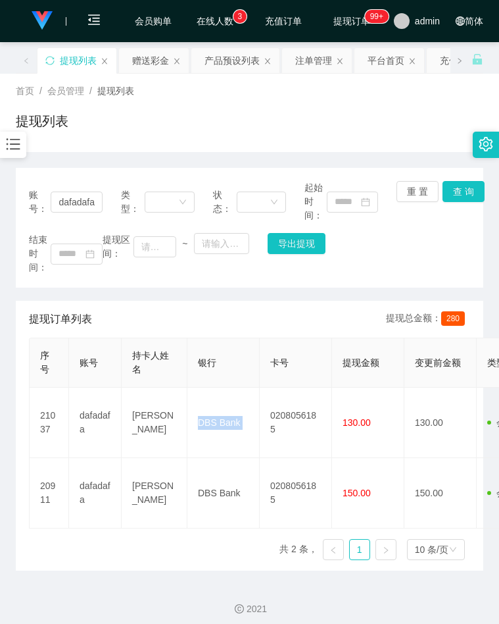
copy td "DBS Bank"
click at [0, 273] on html "Jingdong工作台 系统配置 产品管理 内容中心 数据中心 会员管理 会员列表 会员加减打码量 在线用户 陪玩用户 充值列表 提现列表 会员加扣款 赠送彩…" at bounding box center [249, 312] width 499 height 624
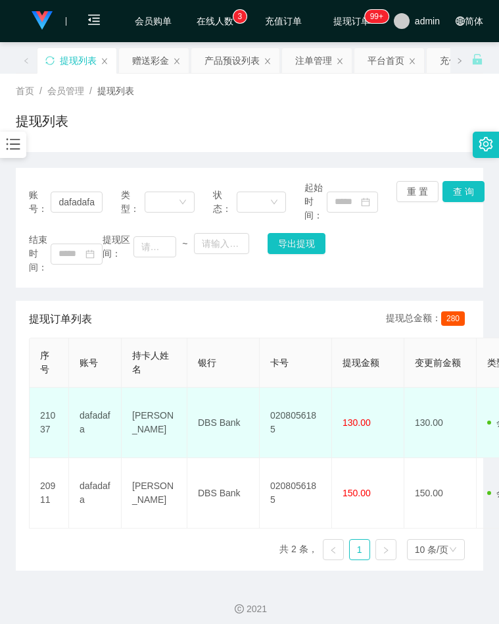
click at [166, 395] on td "Zhou Yongzhong" at bounding box center [155, 422] width 66 height 70
click at [166, 393] on td "Zhou Yongzhong" at bounding box center [155, 422] width 66 height 70
click at [176, 405] on td "Zhou Yongzhong" at bounding box center [155, 422] width 66 height 70
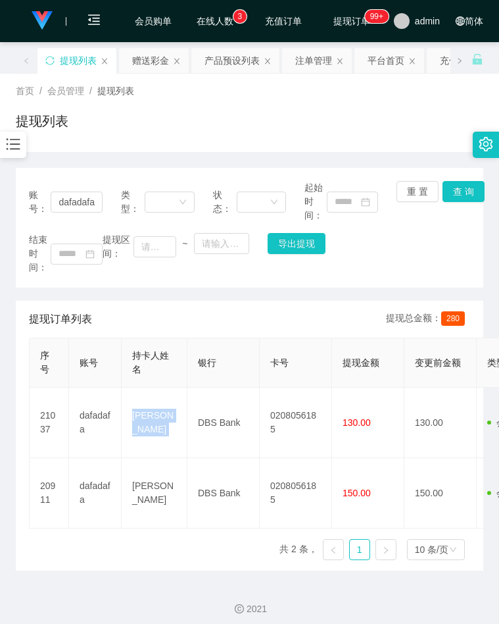
click at [0, 256] on html "Jingdong工作台 系统配置 产品管理 内容中心 数据中心 会员管理 会员列表 会员加减打码量 在线用户 陪玩用户 充值列表 提现列表 会员加扣款 赠送彩…" at bounding box center [249, 312] width 499 height 624
click at [381, 255] on div "结束时间： 提现区间： ~ 导出提现" at bounding box center [249, 253] width 441 height 41
click at [91, 207] on input "dafadafa" at bounding box center [76, 201] width 51 height 21
click at [91, 206] on input "dafadafa" at bounding box center [76, 201] width 51 height 21
paste input "vinsonlow"
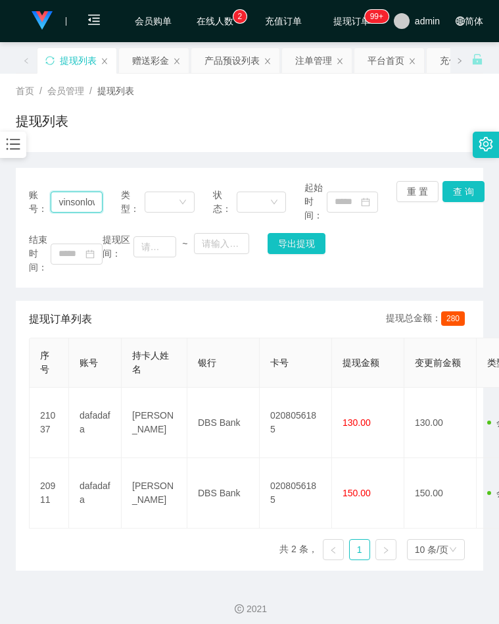
scroll to position [0, 6]
type input "vinsonlow"
click at [460, 197] on button "查 询" at bounding box center [464, 191] width 42 height 21
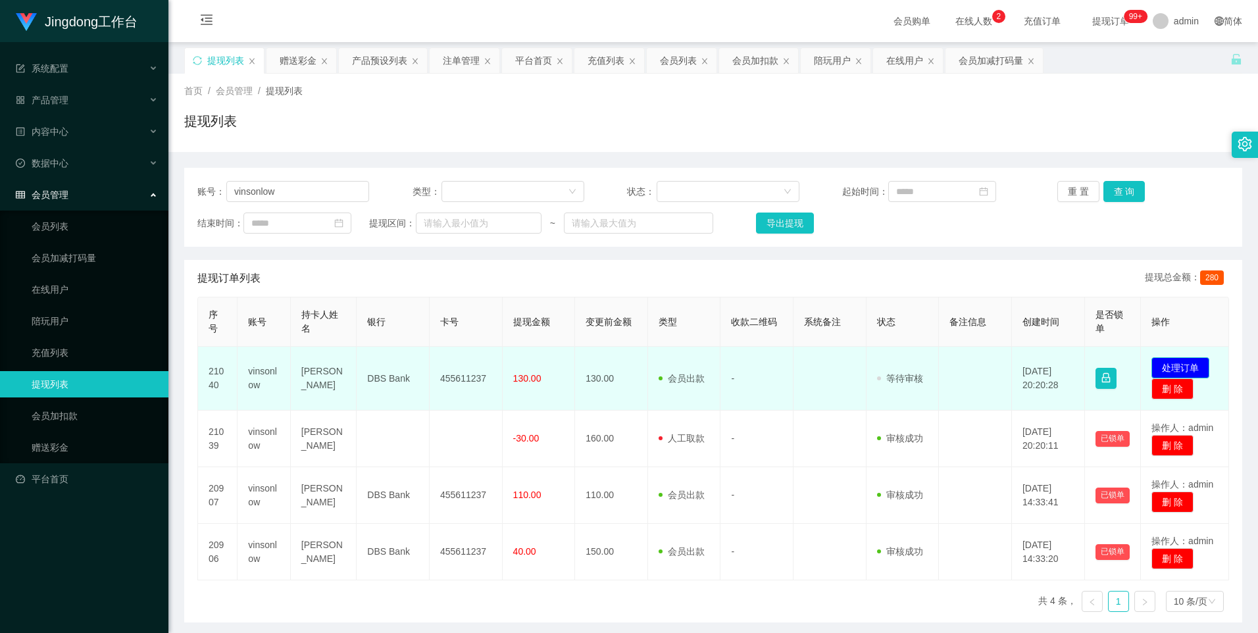
click at [499, 364] on button "处理订单" at bounding box center [1180, 367] width 58 height 21
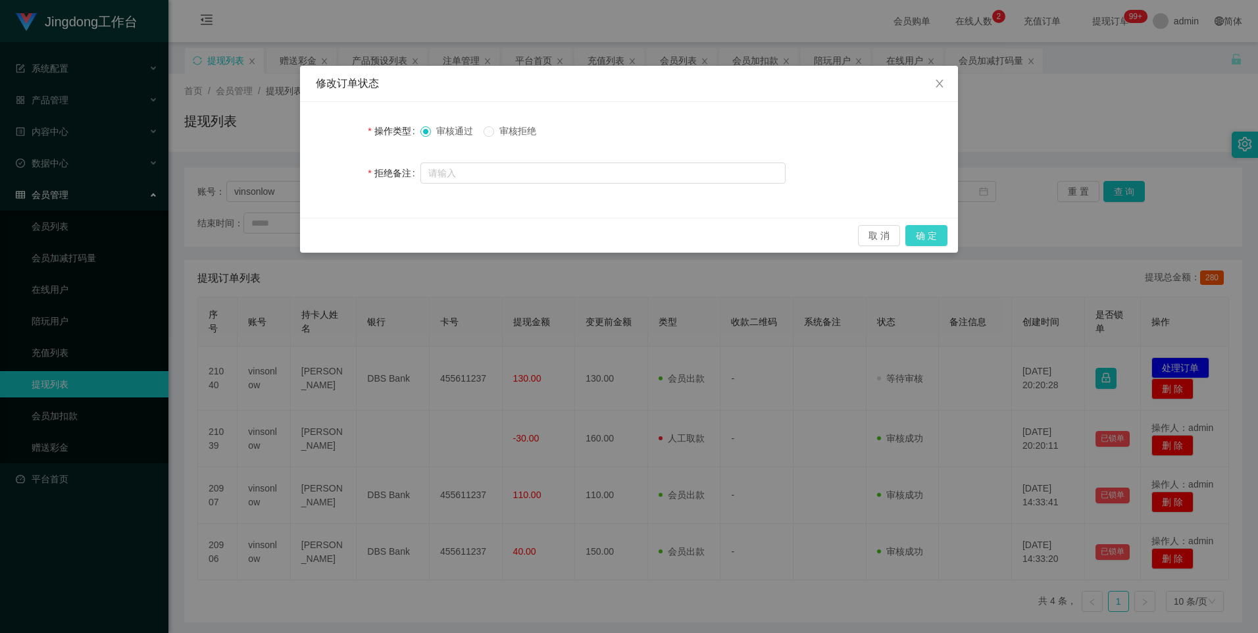
click at [499, 243] on button "确 定" at bounding box center [926, 235] width 42 height 21
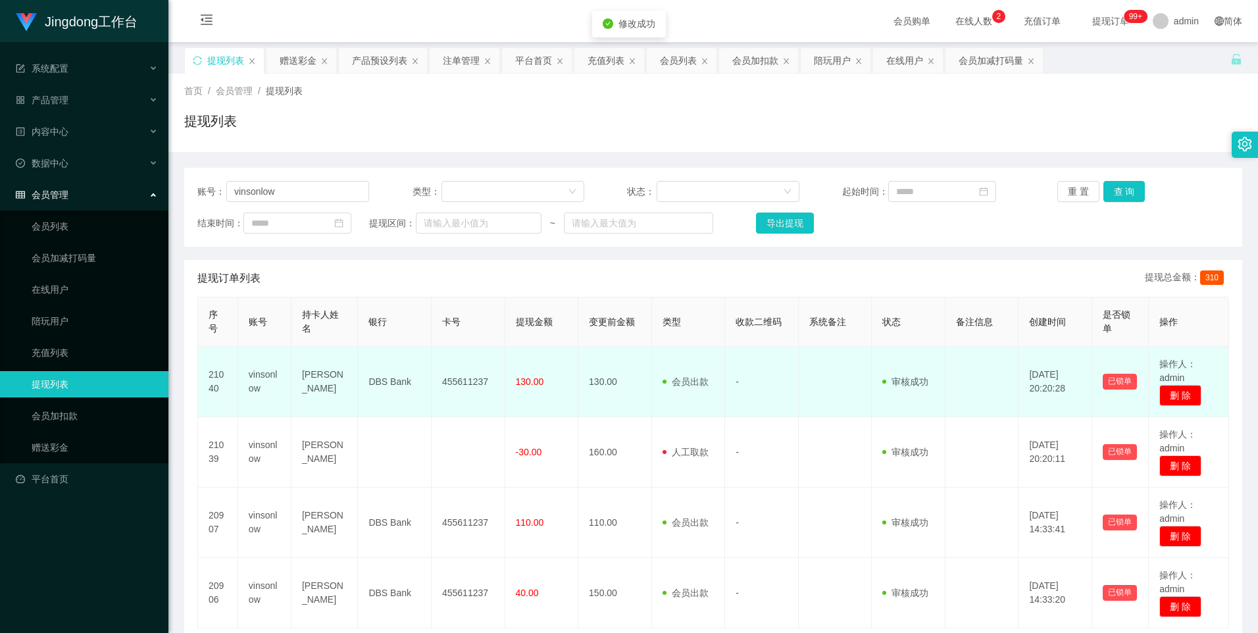
click at [454, 376] on td "455611237" at bounding box center [469, 382] width 74 height 70
click at [455, 376] on td "455611237" at bounding box center [469, 382] width 74 height 70
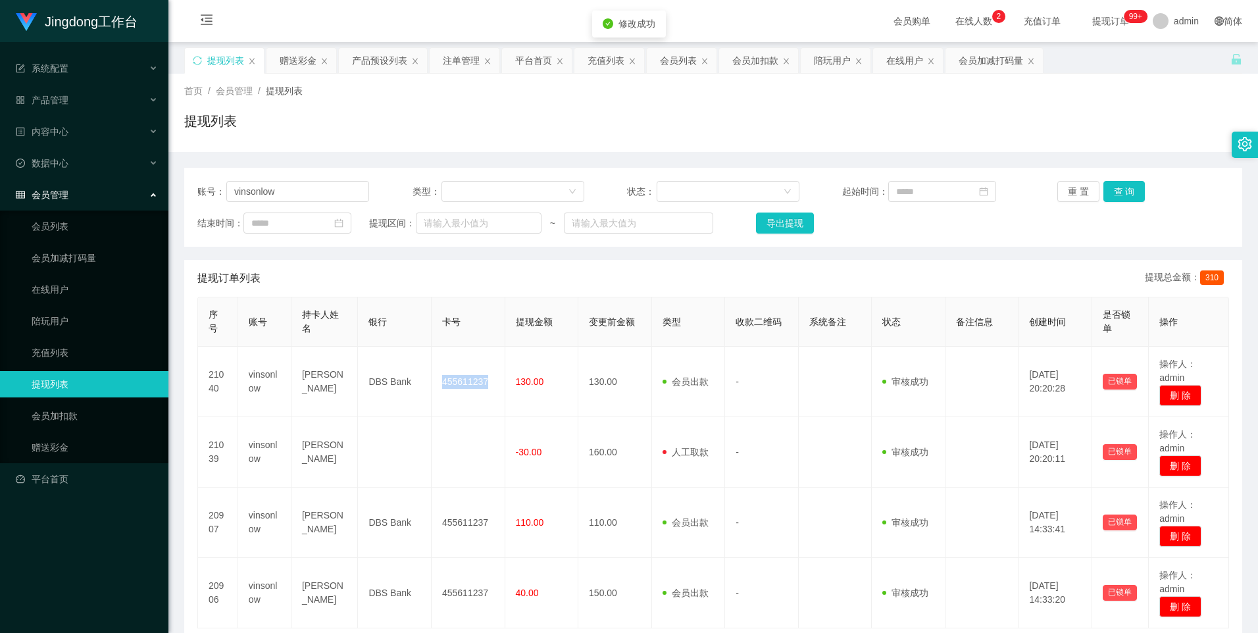
copy td "455611237"
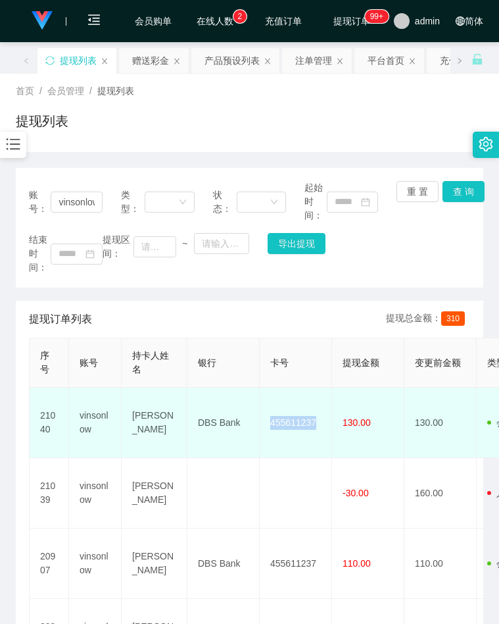
click at [218, 423] on td "DBS Bank" at bounding box center [223, 422] width 72 height 70
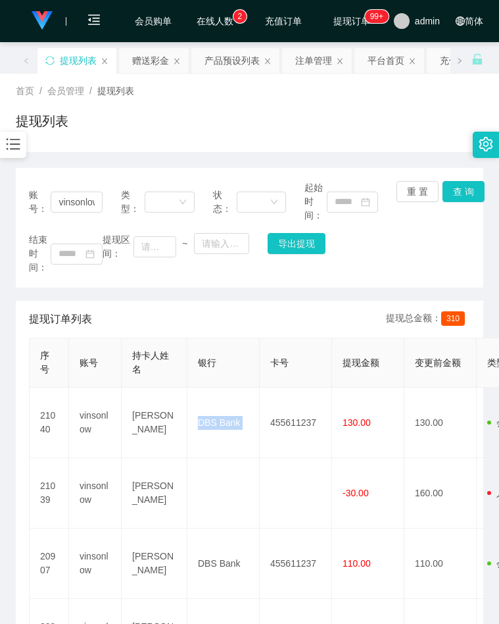
copy td "DBS Bank"
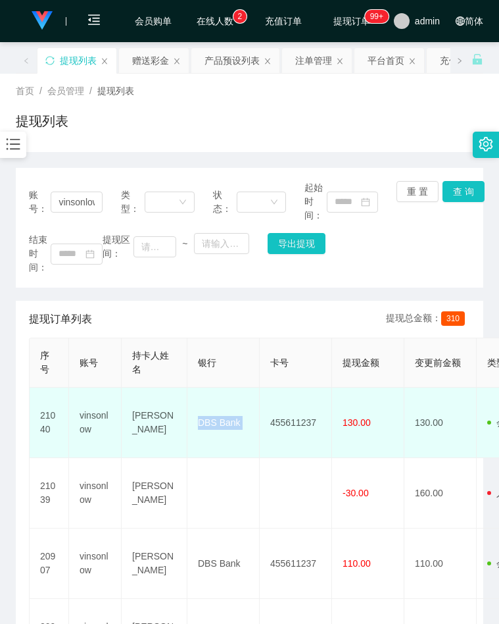
drag, startPoint x: 178, startPoint y: 397, endPoint x: 166, endPoint y: 397, distance: 12.5
click at [176, 397] on td "low yoon chong" at bounding box center [155, 422] width 66 height 70
click at [166, 397] on td "low yoon chong" at bounding box center [155, 422] width 66 height 70
click at [159, 397] on td "low yoon chong" at bounding box center [155, 422] width 66 height 70
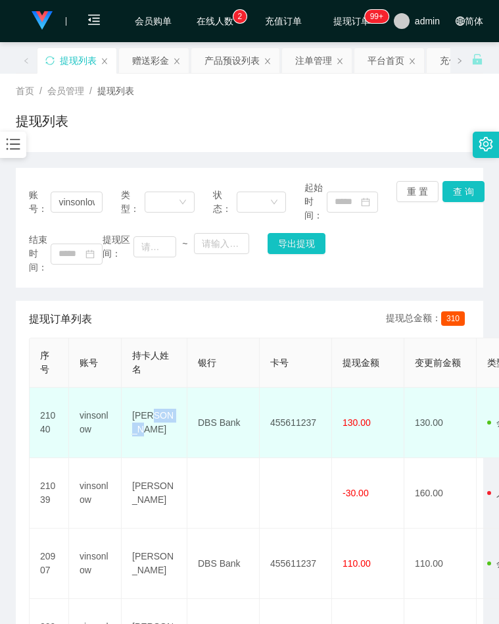
click at [159, 397] on td "low yoon chong" at bounding box center [155, 422] width 66 height 70
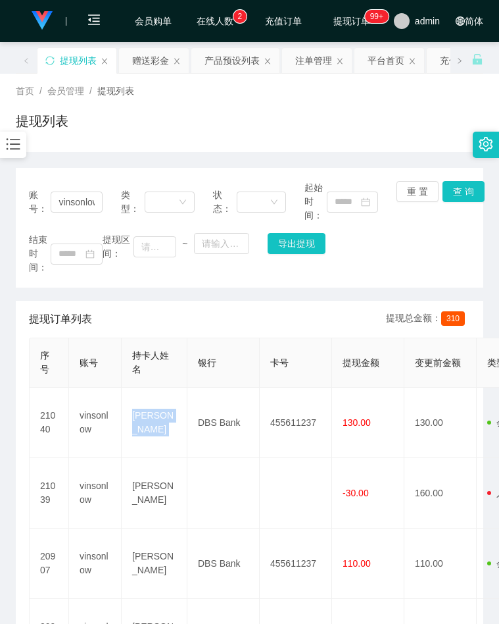
click at [0, 268] on html "Jingdong工作台 系统配置 产品管理 内容中心 数据中心 会员管理 会员列表 会员加减打码量 在线用户 陪玩用户 充值列表 提现列表 会员加扣款 赠送彩…" at bounding box center [249, 312] width 499 height 624
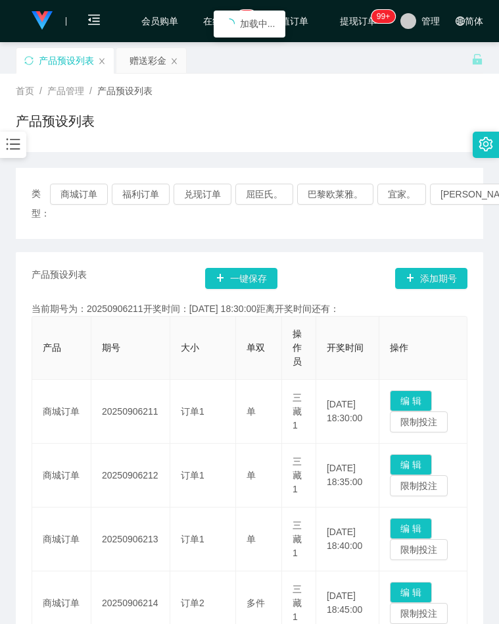
click at [83, 197] on button "商城订单" at bounding box center [79, 194] width 58 height 21
click at [287, 84] on div "首页 / 产品管理 / 产品预设列表 /" at bounding box center [250, 91] width 468 height 14
